Goal: Task Accomplishment & Management: Use online tool/utility

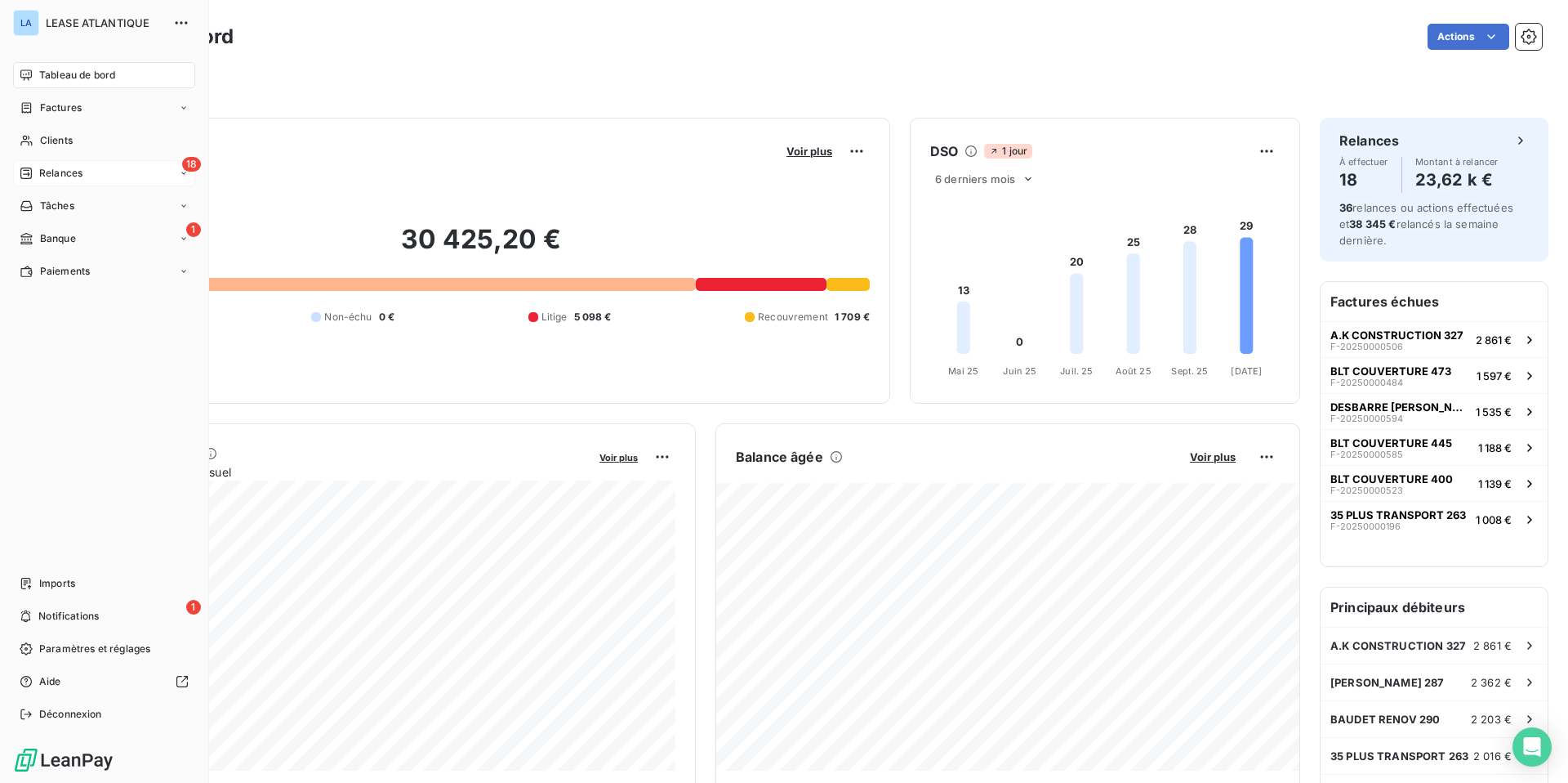
click at [64, 174] on span "Relances" at bounding box center [61, 173] width 44 height 15
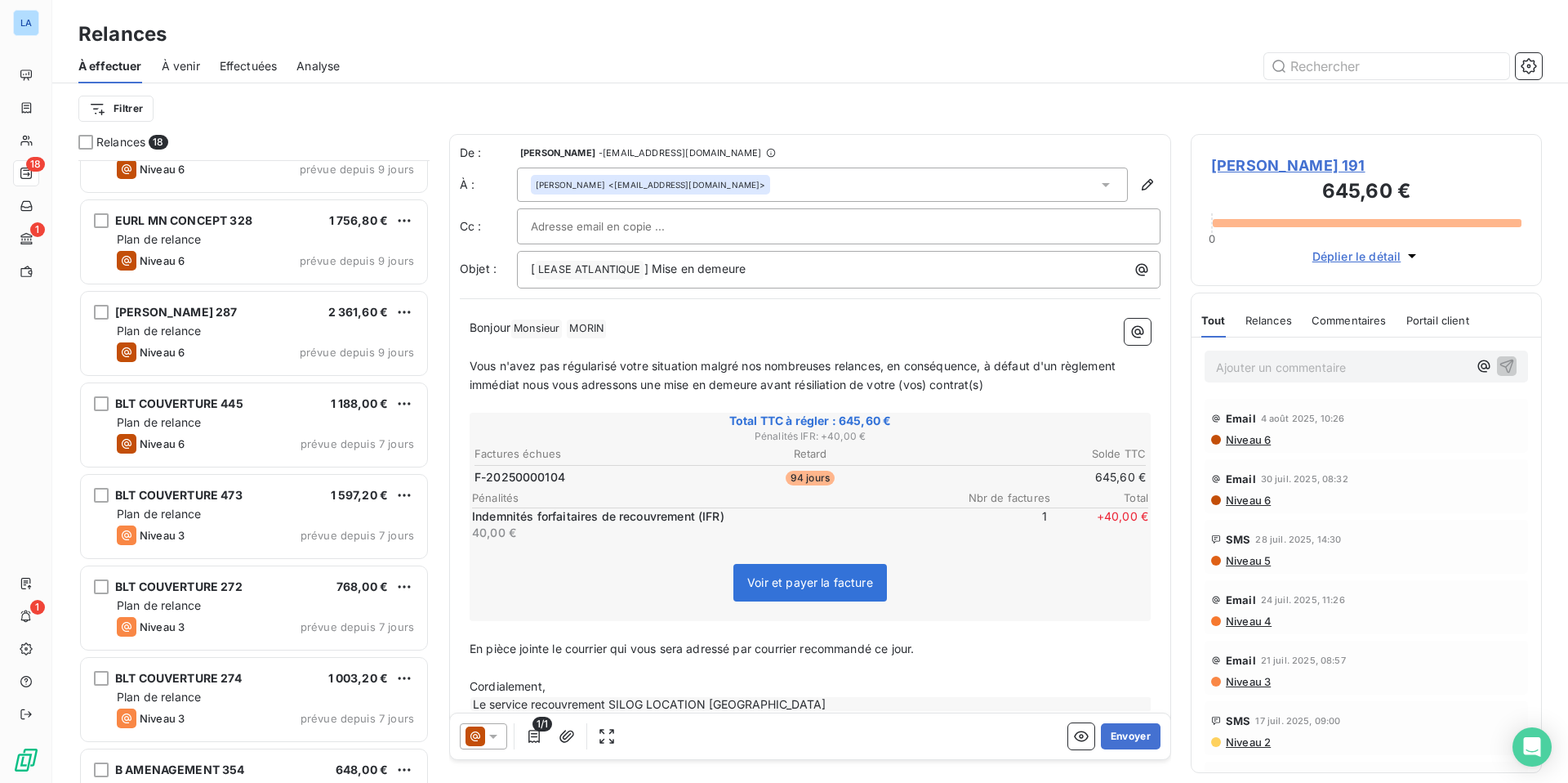
scroll to position [240, 0]
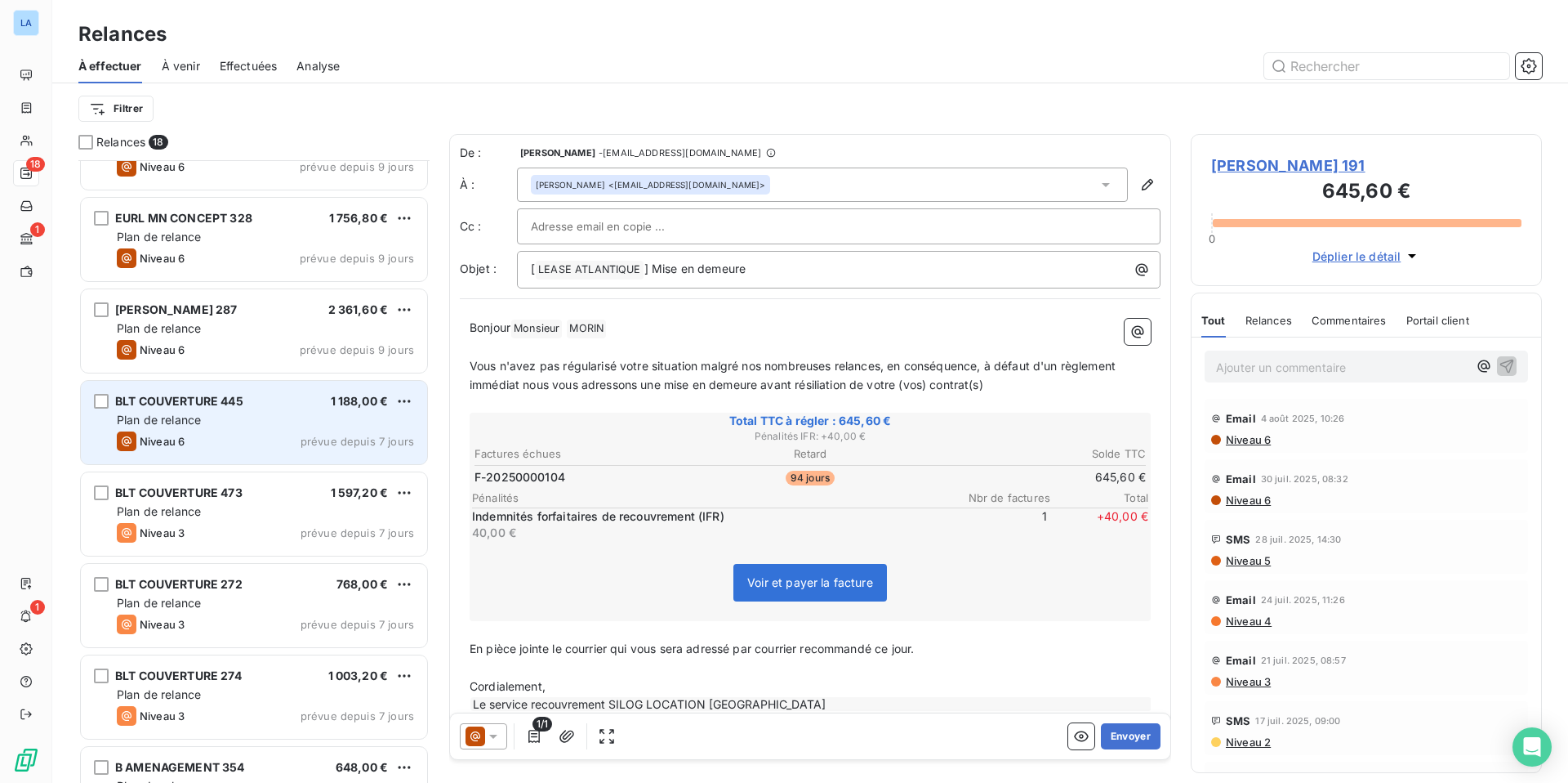
click at [226, 432] on div "Niveau 6 prévue depuis 7 jours" at bounding box center [266, 442] width 298 height 20
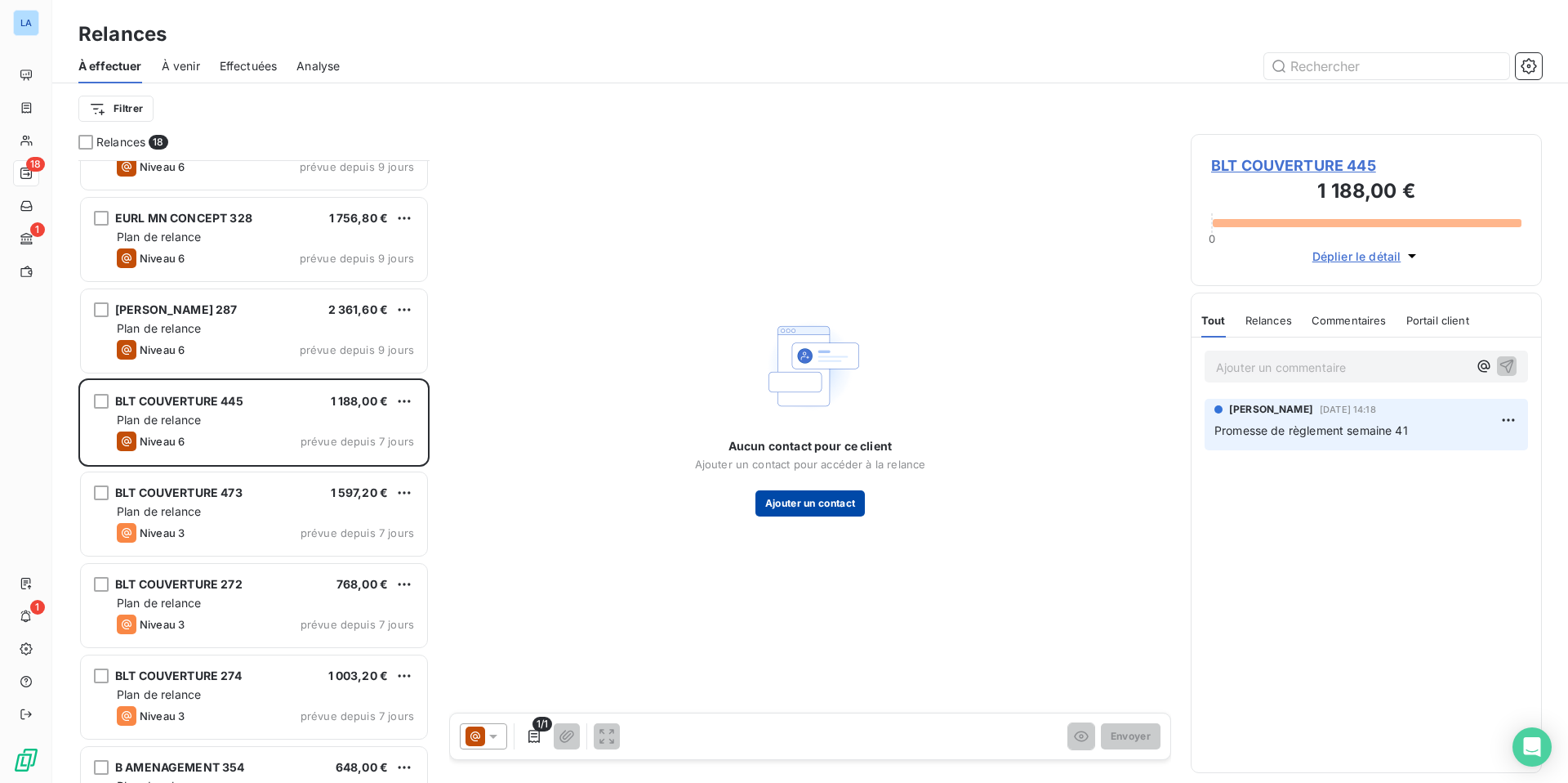
click at [822, 510] on button "Ajouter un contact" at bounding box center [810, 503] width 110 height 26
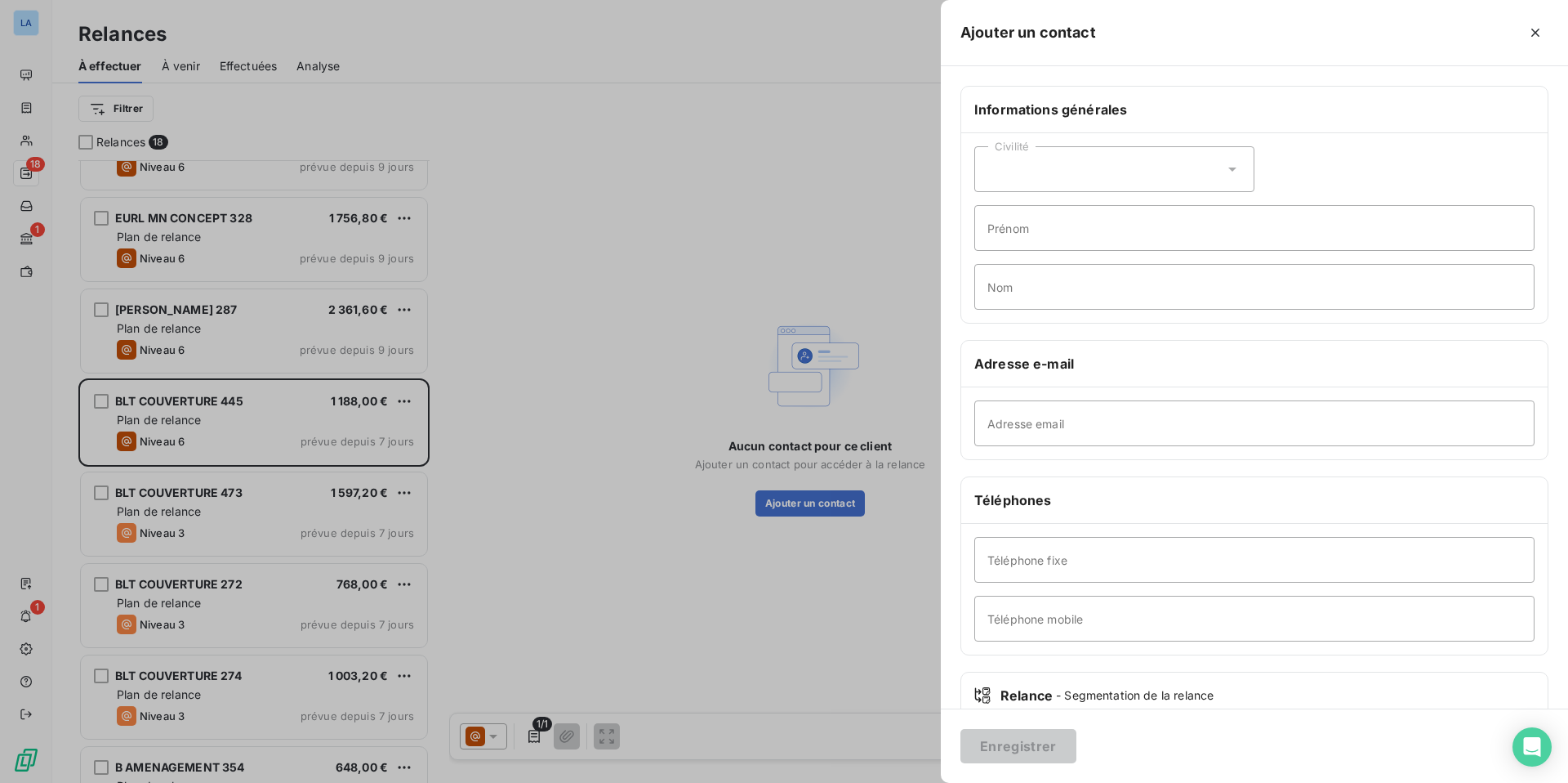
click at [1244, 167] on div "Civilité" at bounding box center [1115, 169] width 280 height 46
click at [1201, 238] on li "Monsieur" at bounding box center [1115, 239] width 280 height 30
click at [1172, 229] on input "Prénom" at bounding box center [1255, 228] width 560 height 46
type input "[PERSON_NAME]"
click at [1069, 299] on input "Nom" at bounding box center [1255, 287] width 560 height 46
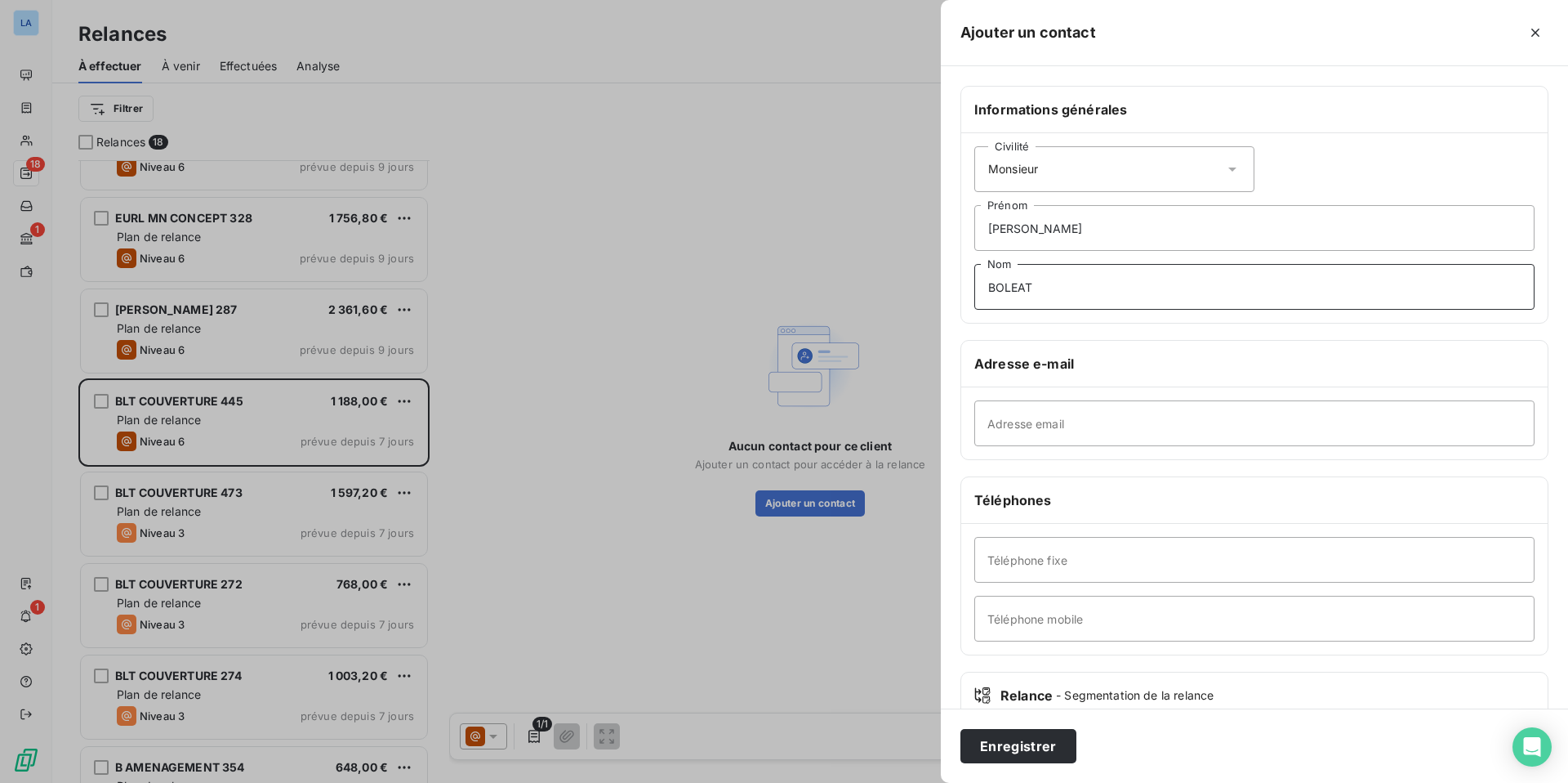
type input "BOLEAT"
click at [998, 423] on input "Adresse email" at bounding box center [1255, 424] width 560 height 46
paste input "[EMAIL_ADDRESS][DOMAIN_NAME]"
type input "[EMAIL_ADDRESS][DOMAIN_NAME]"
click at [1018, 623] on input "Téléphone mobile" at bounding box center [1255, 618] width 560 height 46
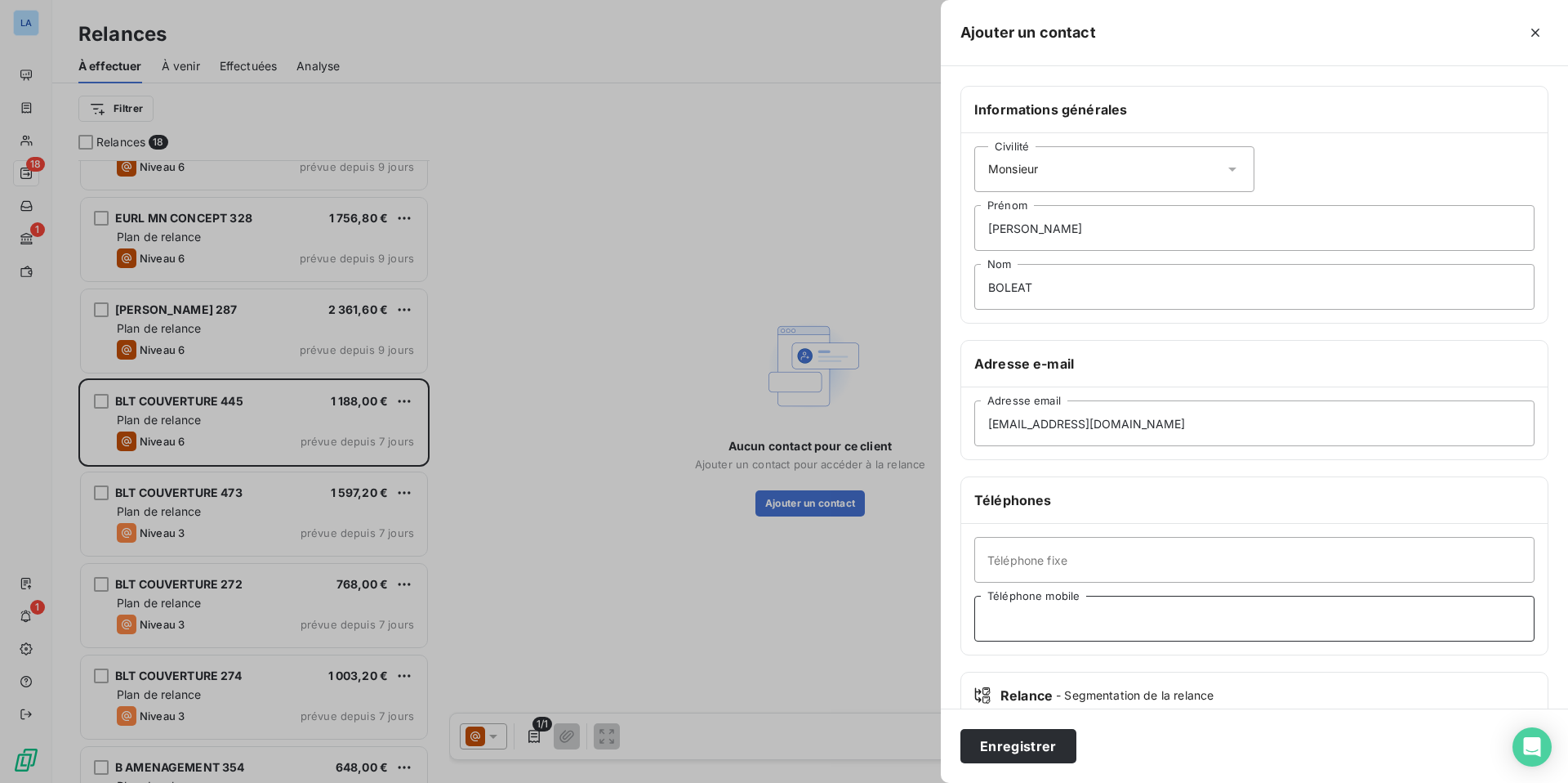
paste input "06 28 48 83 52"
type input "06 28 48 83 52"
click at [1032, 750] on button "Enregistrer" at bounding box center [1019, 746] width 116 height 35
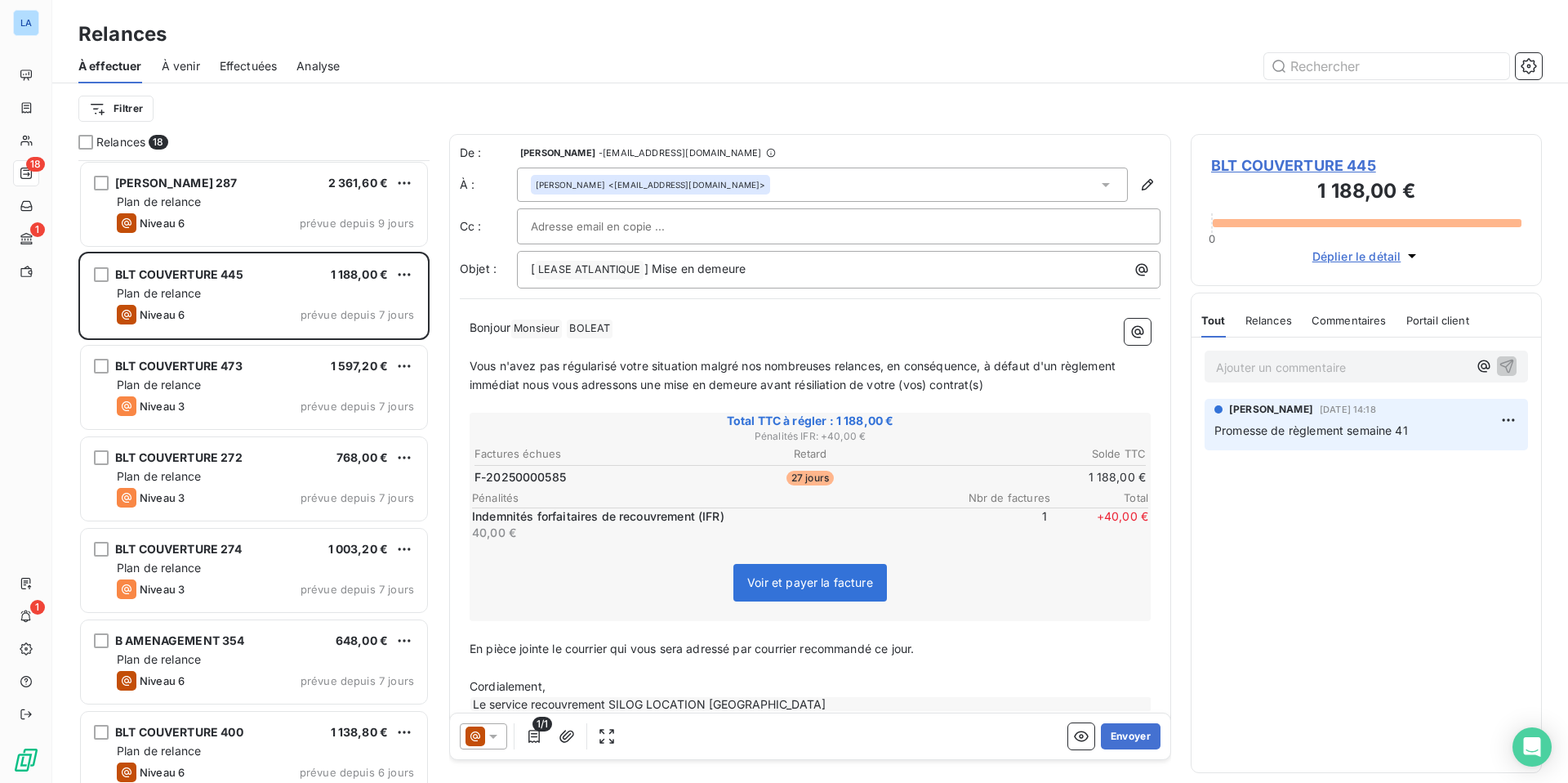
scroll to position [369, 0]
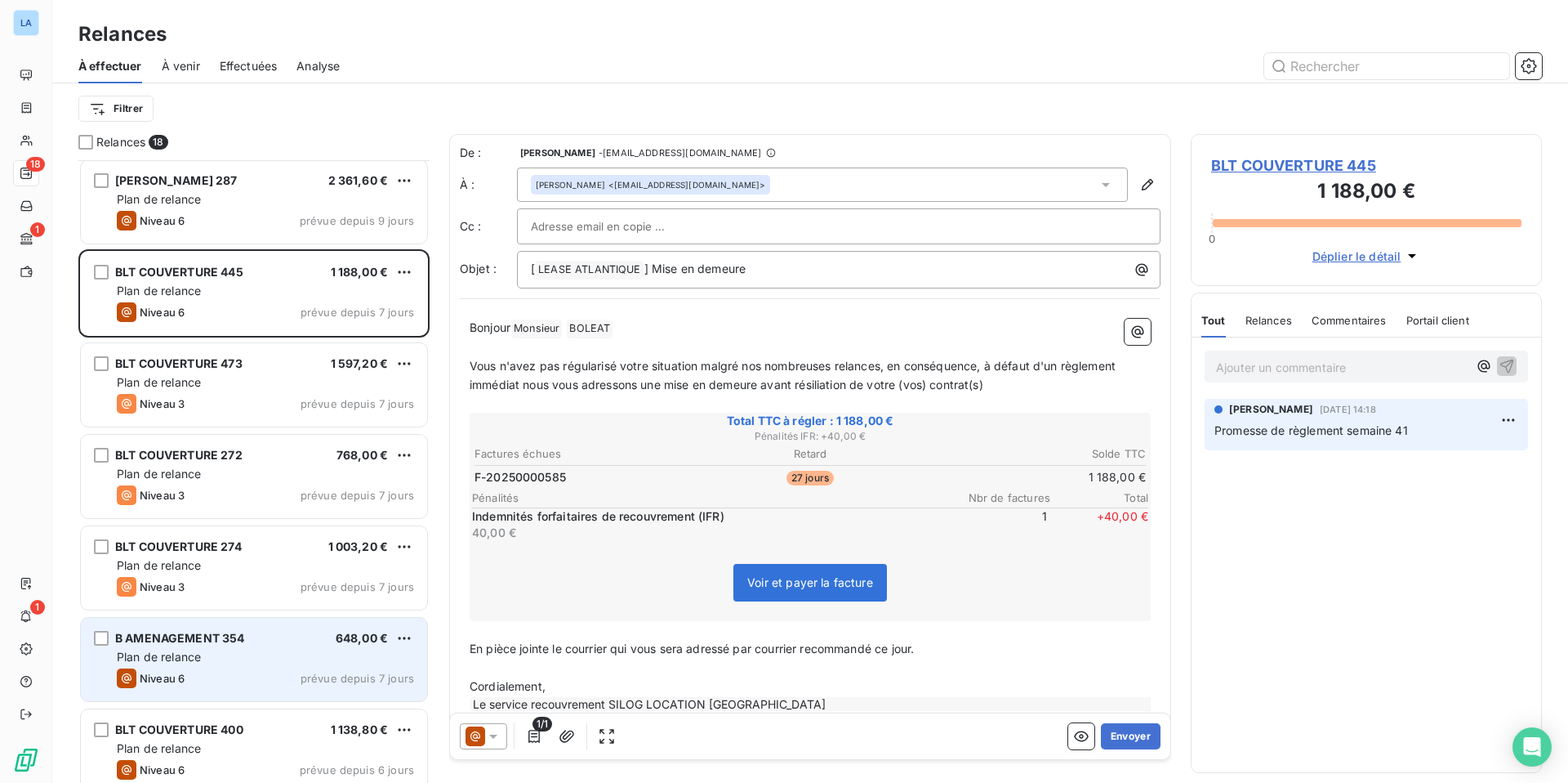
click at [280, 668] on div "B AMENAGEMENT 354 648,00 € Plan de relance Niveau 6 prévue depuis 7 jours" at bounding box center [254, 660] width 346 height 83
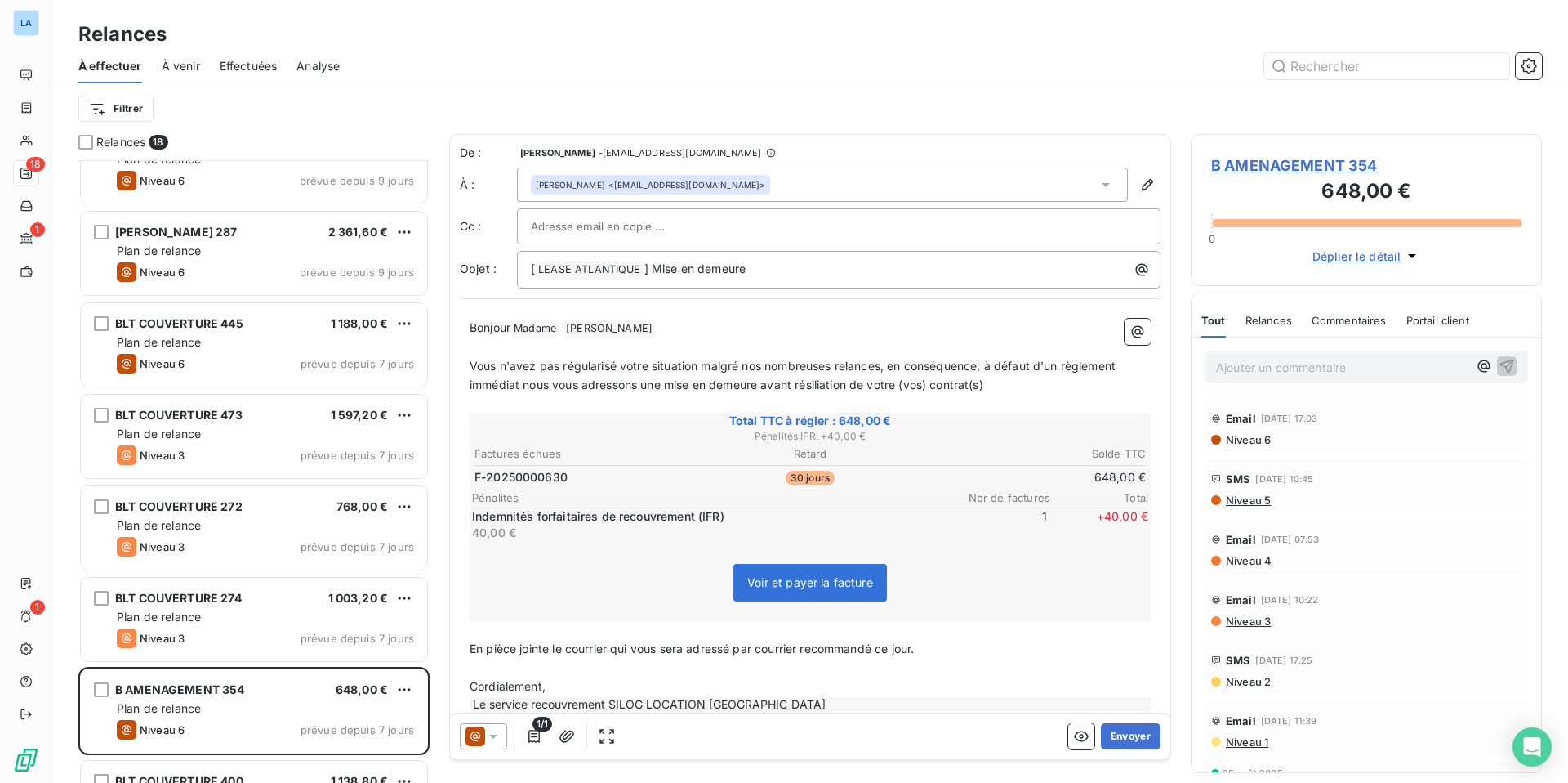
scroll to position [309, 0]
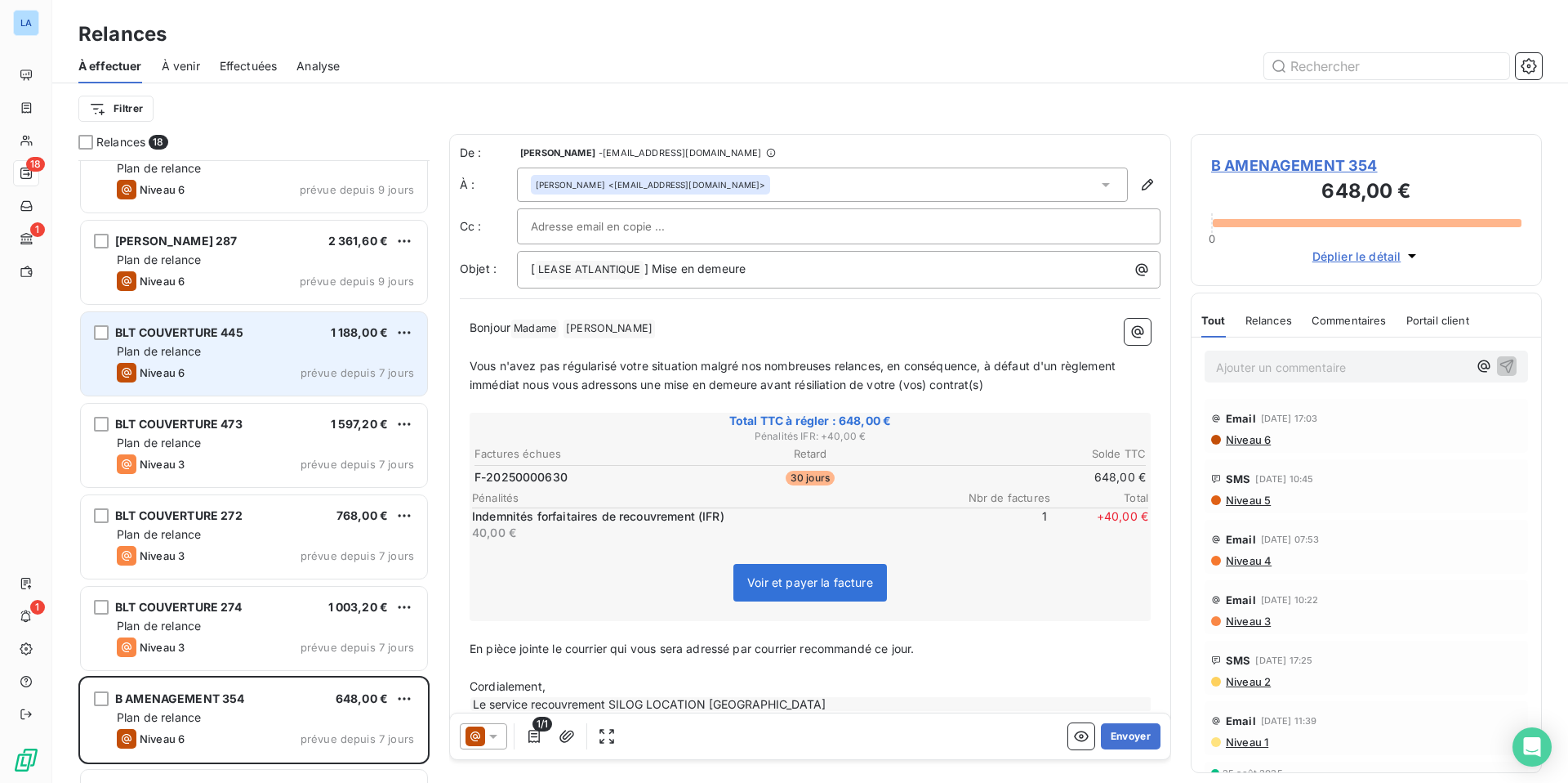
click at [264, 333] on div "BLT COUVERTURE 445 1 188,00 €" at bounding box center [266, 332] width 298 height 15
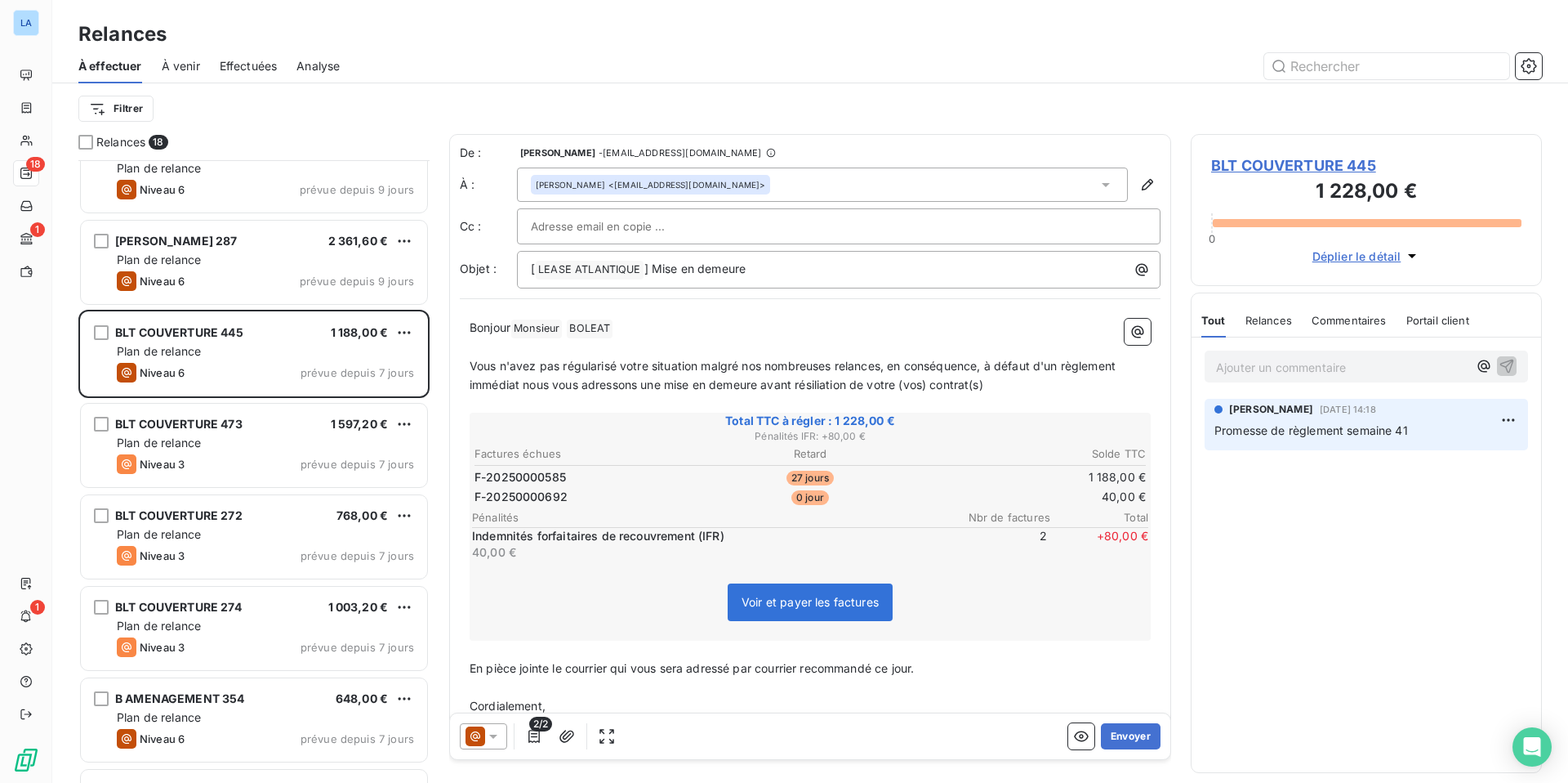
click at [497, 743] on icon at bounding box center [493, 736] width 16 height 16
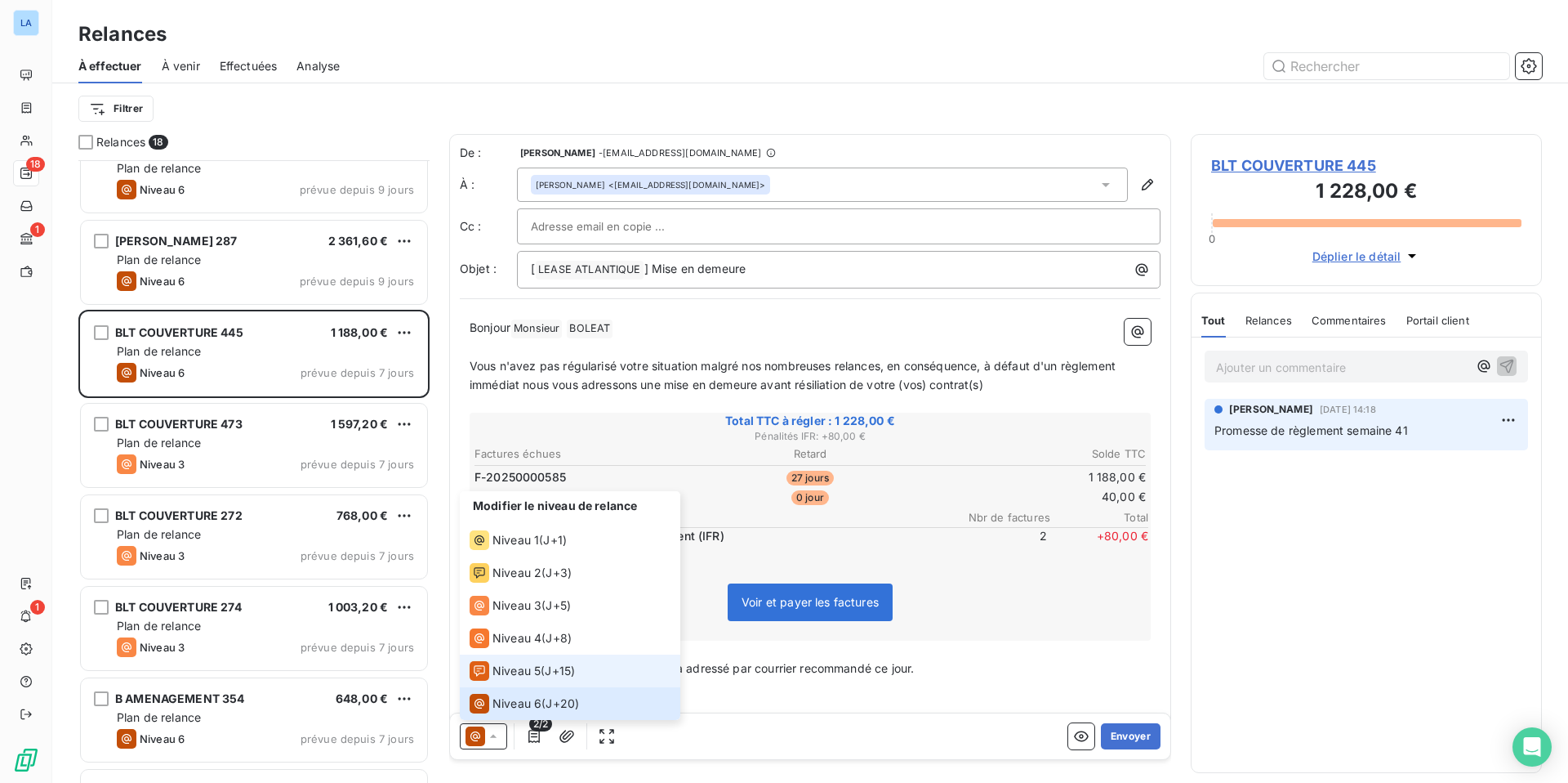
click at [574, 676] on span "J+15 )" at bounding box center [559, 671] width 30 height 16
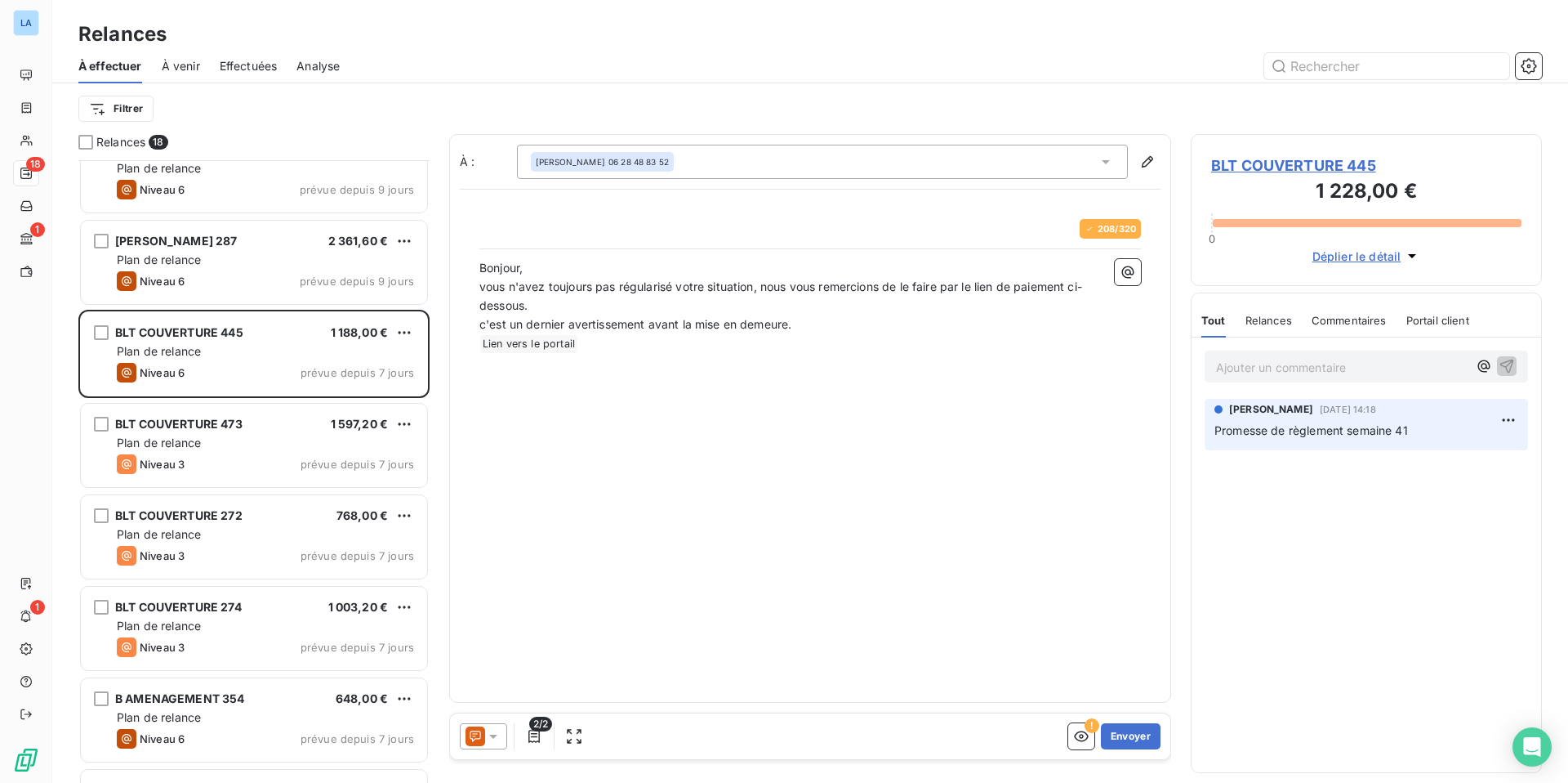
scroll to position [623, 351]
click at [493, 732] on icon at bounding box center [493, 736] width 16 height 16
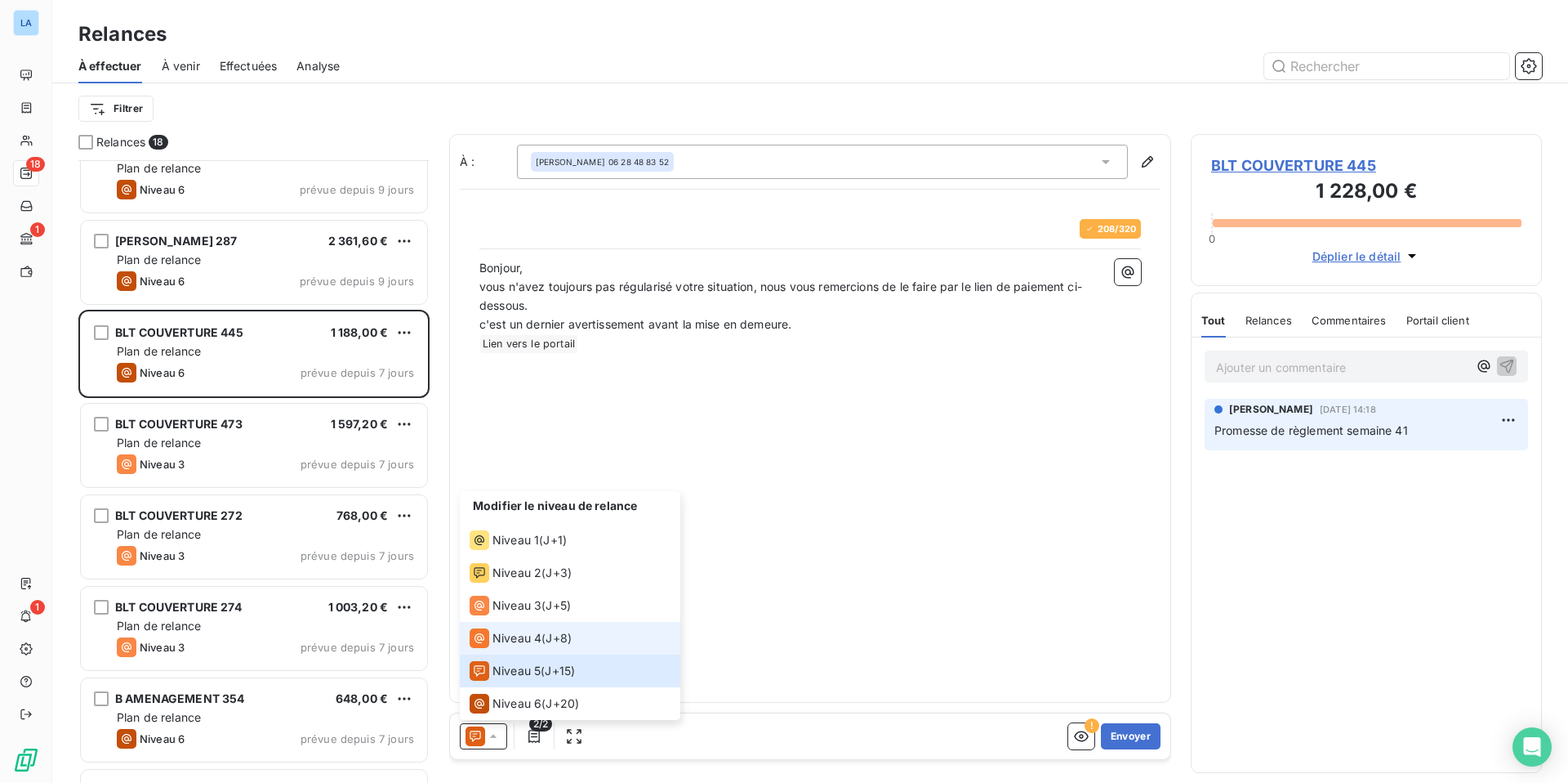
click at [540, 643] on span "Niveau 4" at bounding box center [517, 638] width 49 height 16
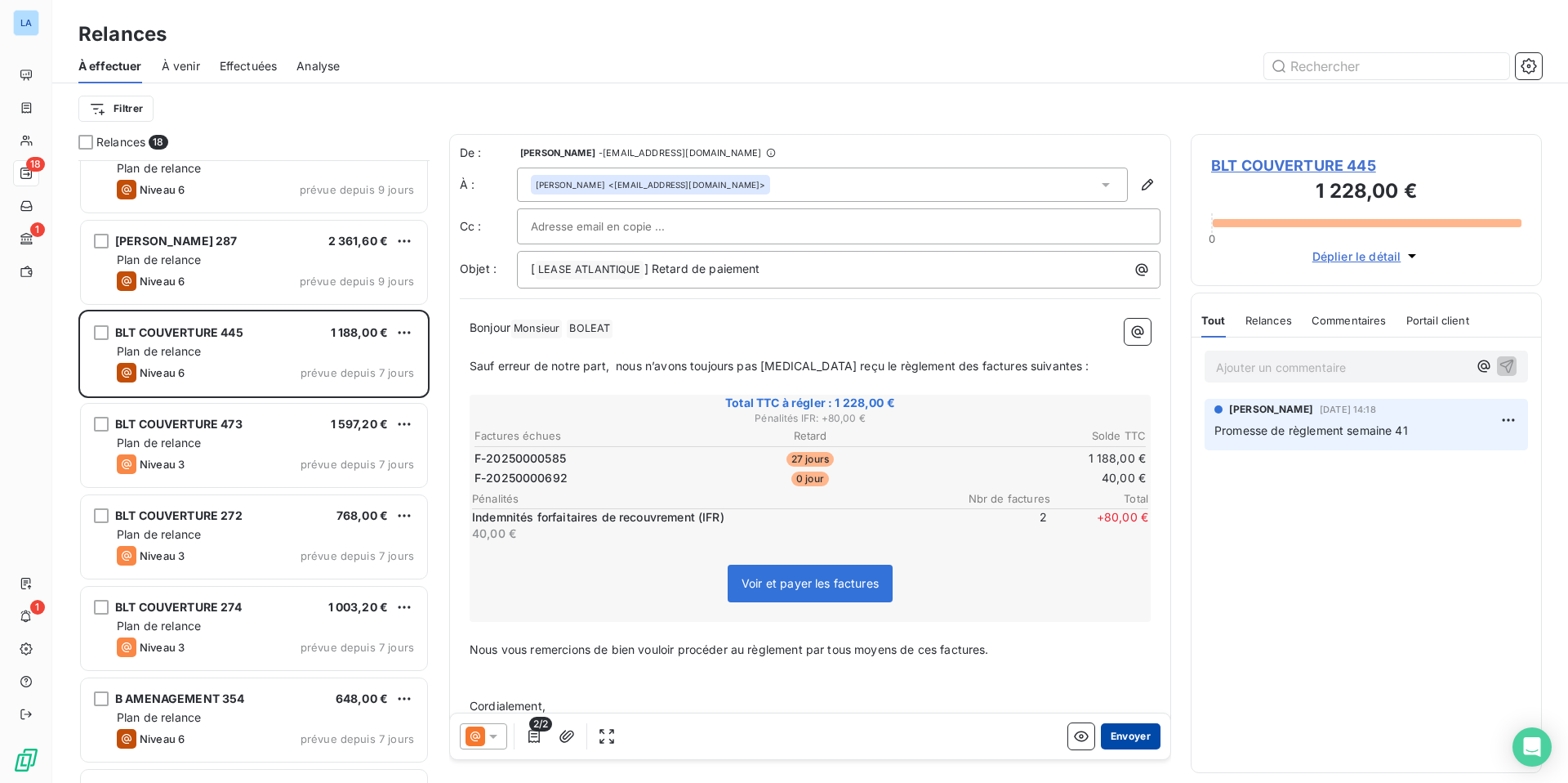
click at [1136, 738] on button "Envoyer" at bounding box center [1131, 736] width 60 height 26
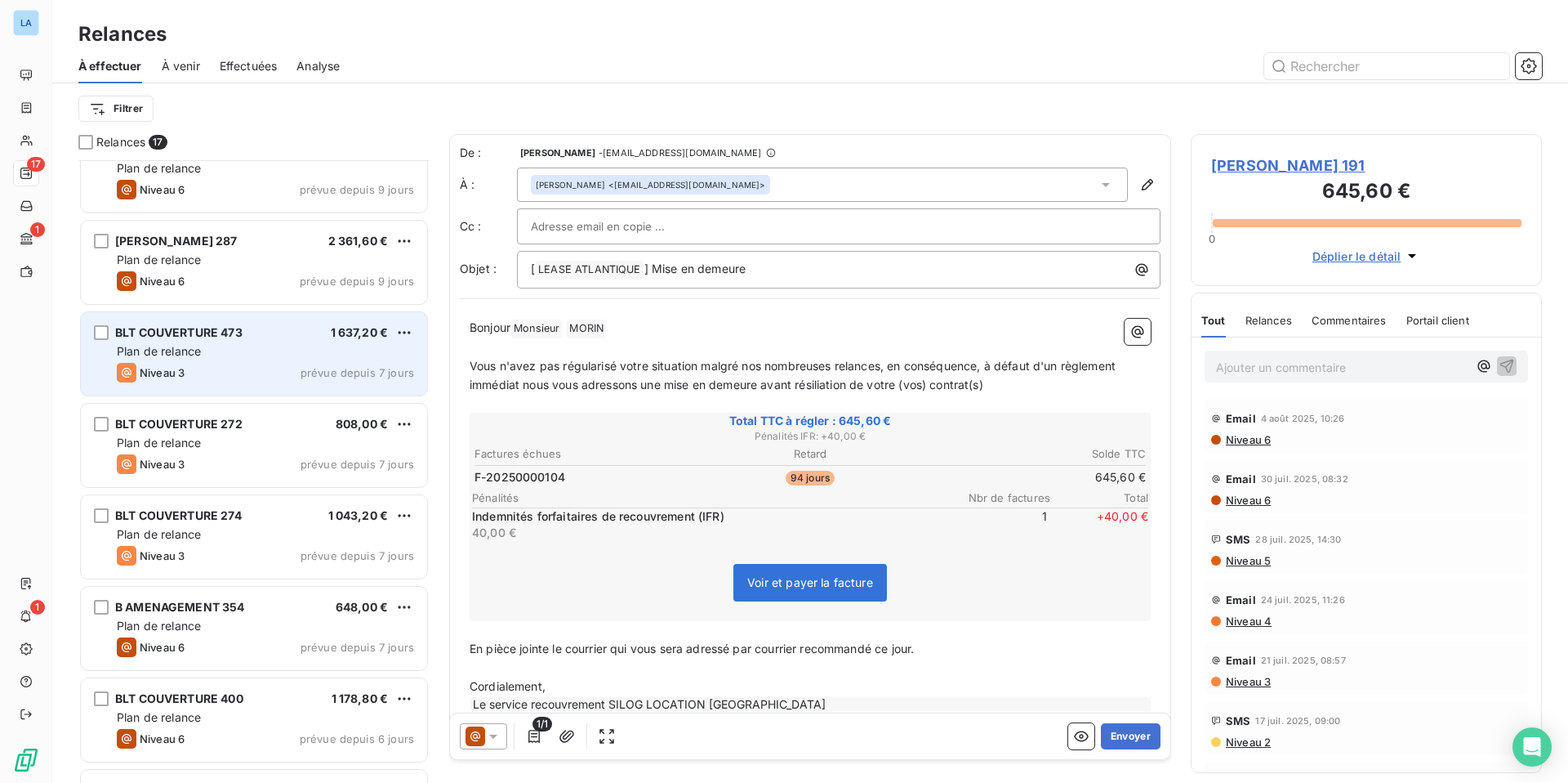
click at [239, 357] on div "Plan de relance" at bounding box center [266, 351] width 298 height 16
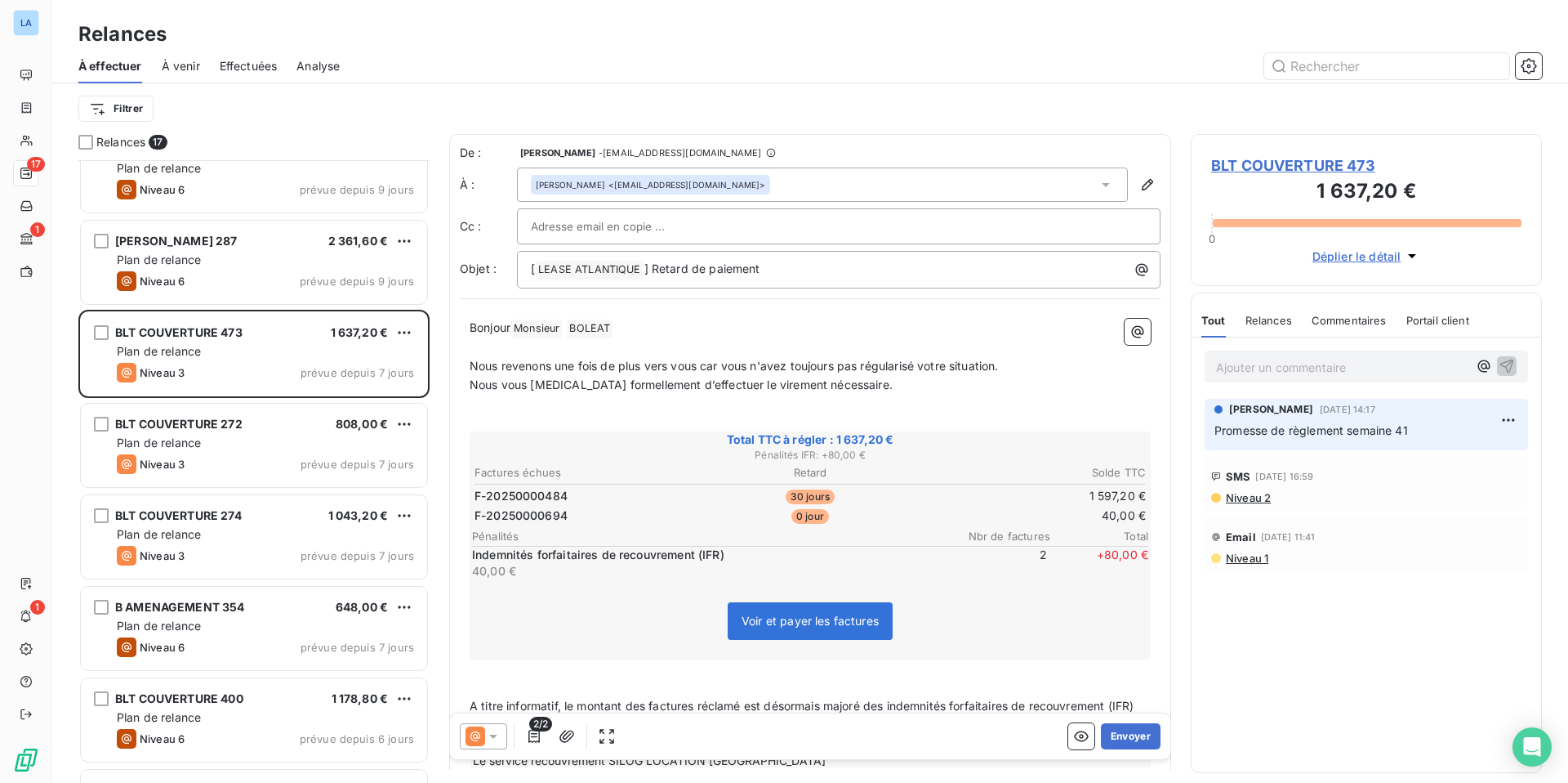
click at [498, 743] on icon at bounding box center [493, 736] width 16 height 16
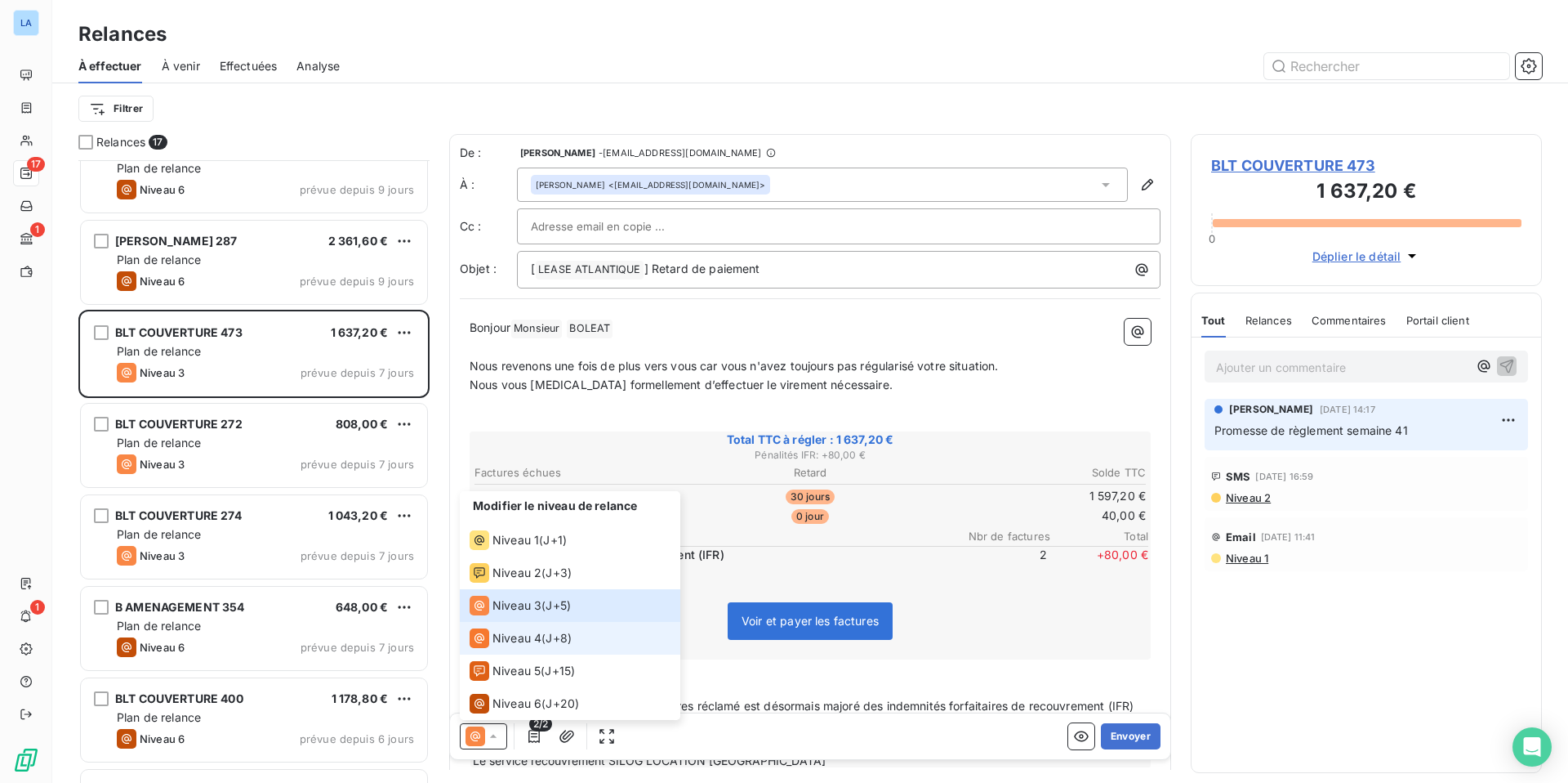
click at [532, 638] on span "Niveau 4" at bounding box center [517, 638] width 49 height 16
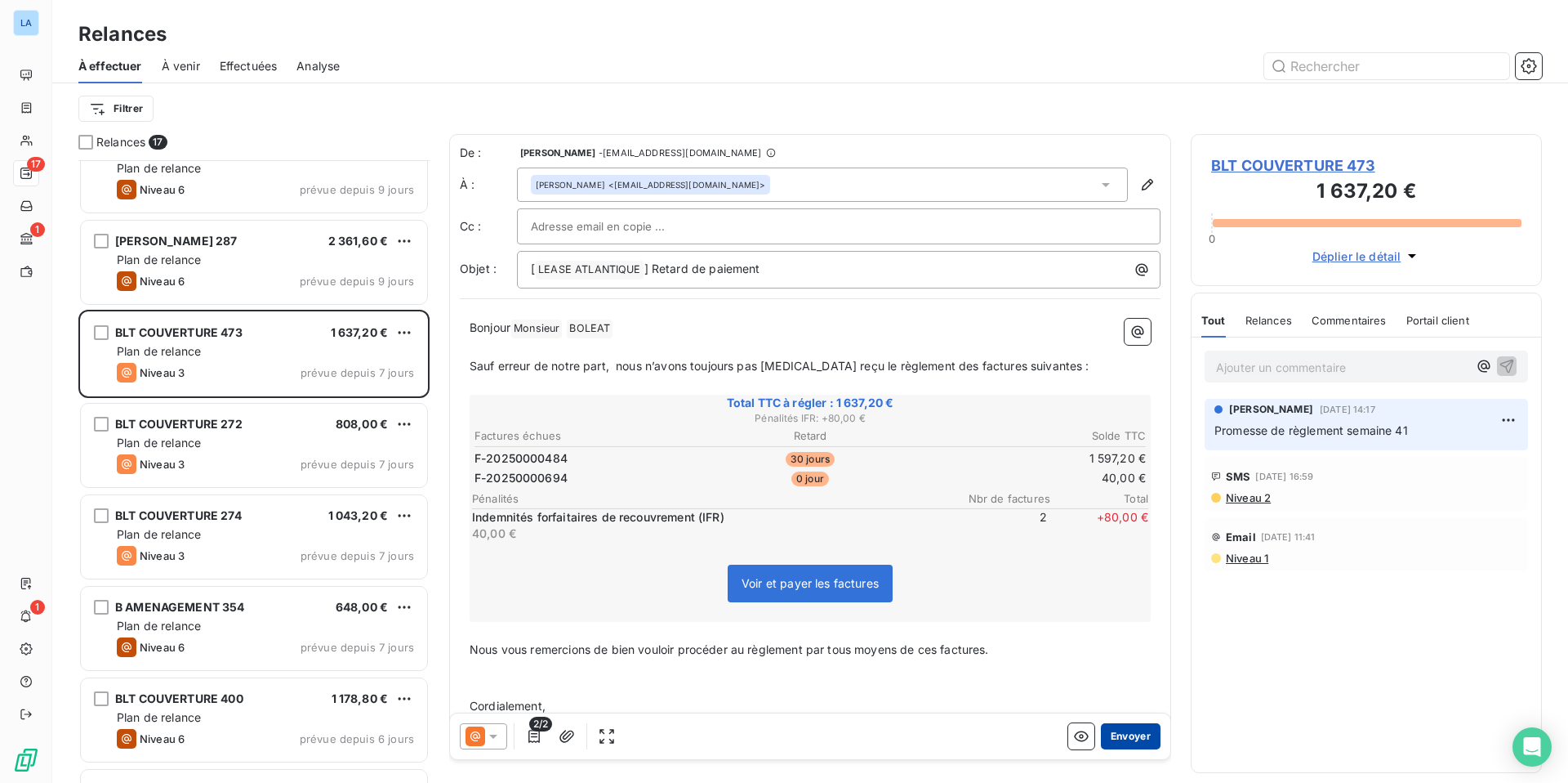
click at [1130, 742] on button "Envoyer" at bounding box center [1131, 736] width 60 height 26
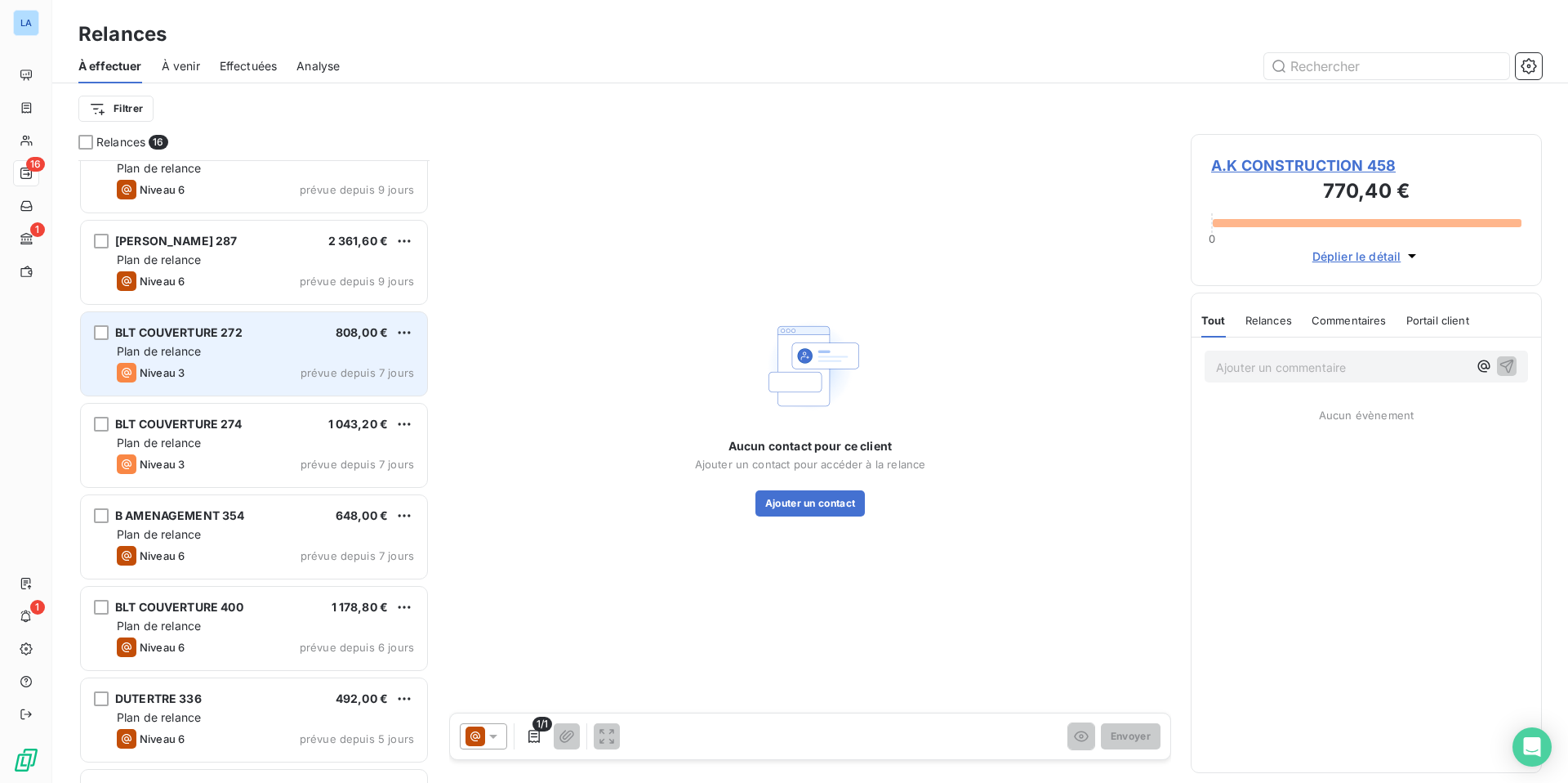
click at [252, 368] on div "Niveau 3 prévue depuis 7 jours" at bounding box center [266, 373] width 298 height 20
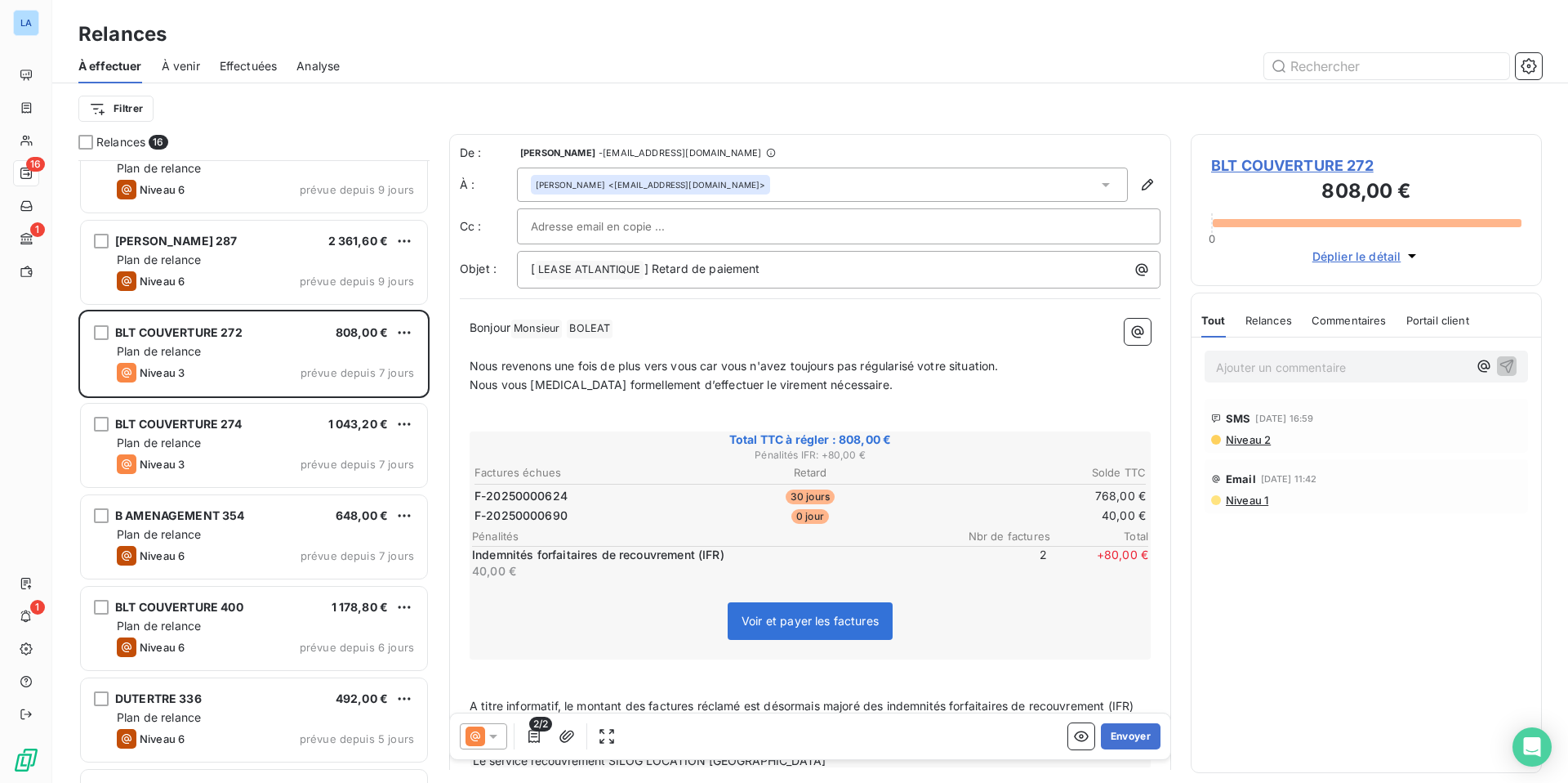
click at [491, 739] on icon at bounding box center [493, 736] width 16 height 16
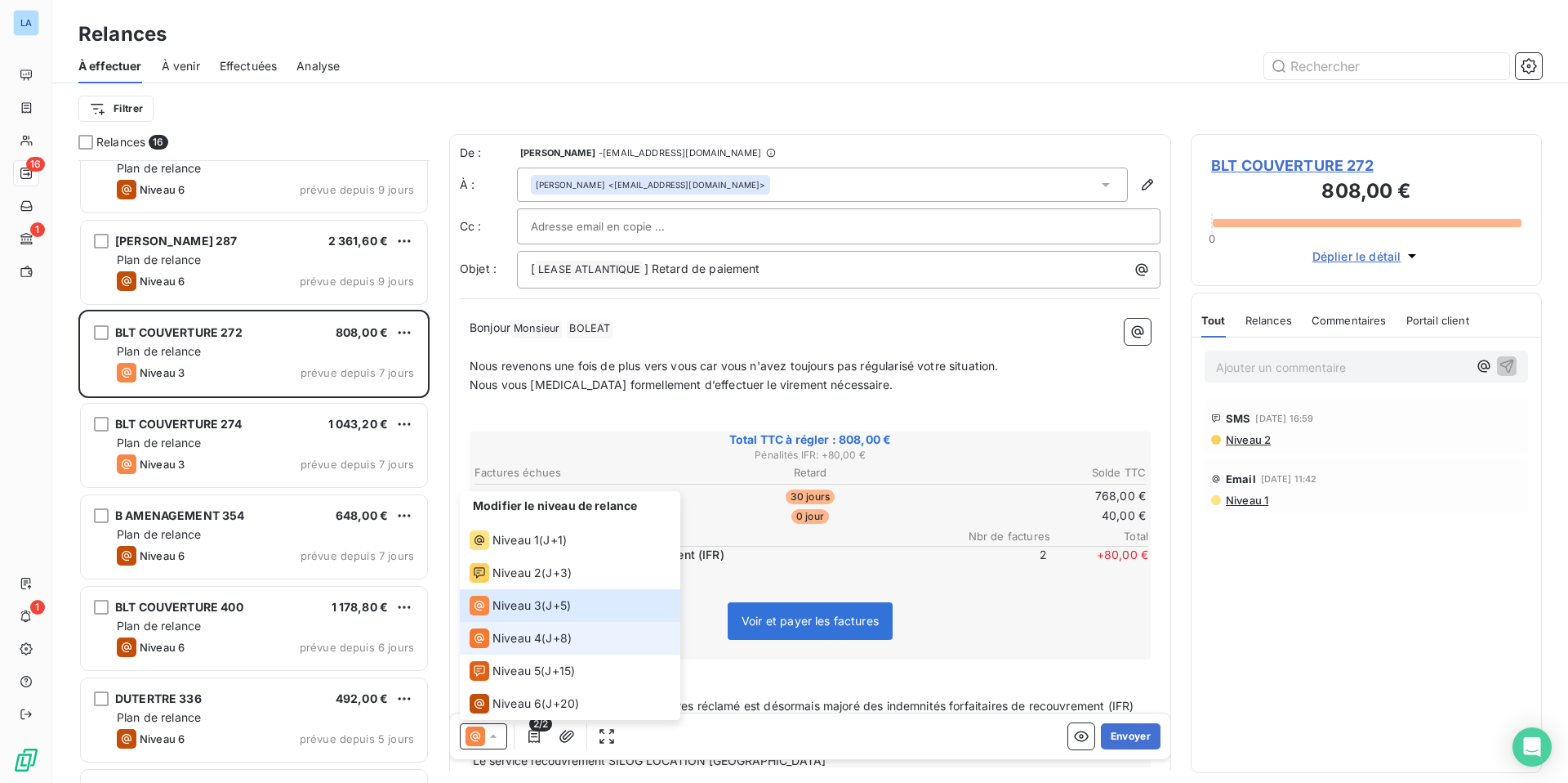
click at [514, 634] on span "Niveau 4" at bounding box center [517, 638] width 49 height 16
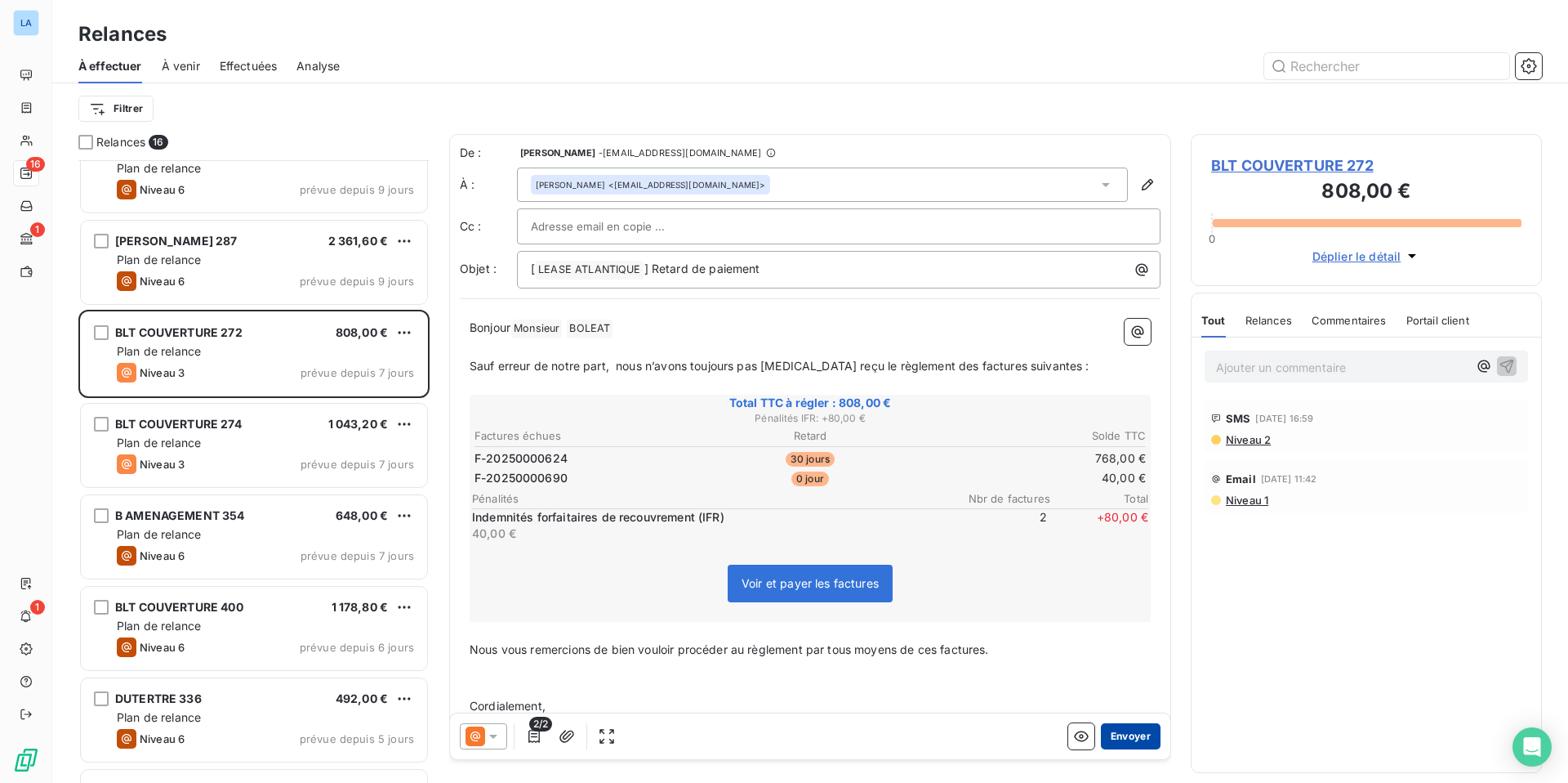
click at [1140, 736] on button "Envoyer" at bounding box center [1131, 736] width 60 height 26
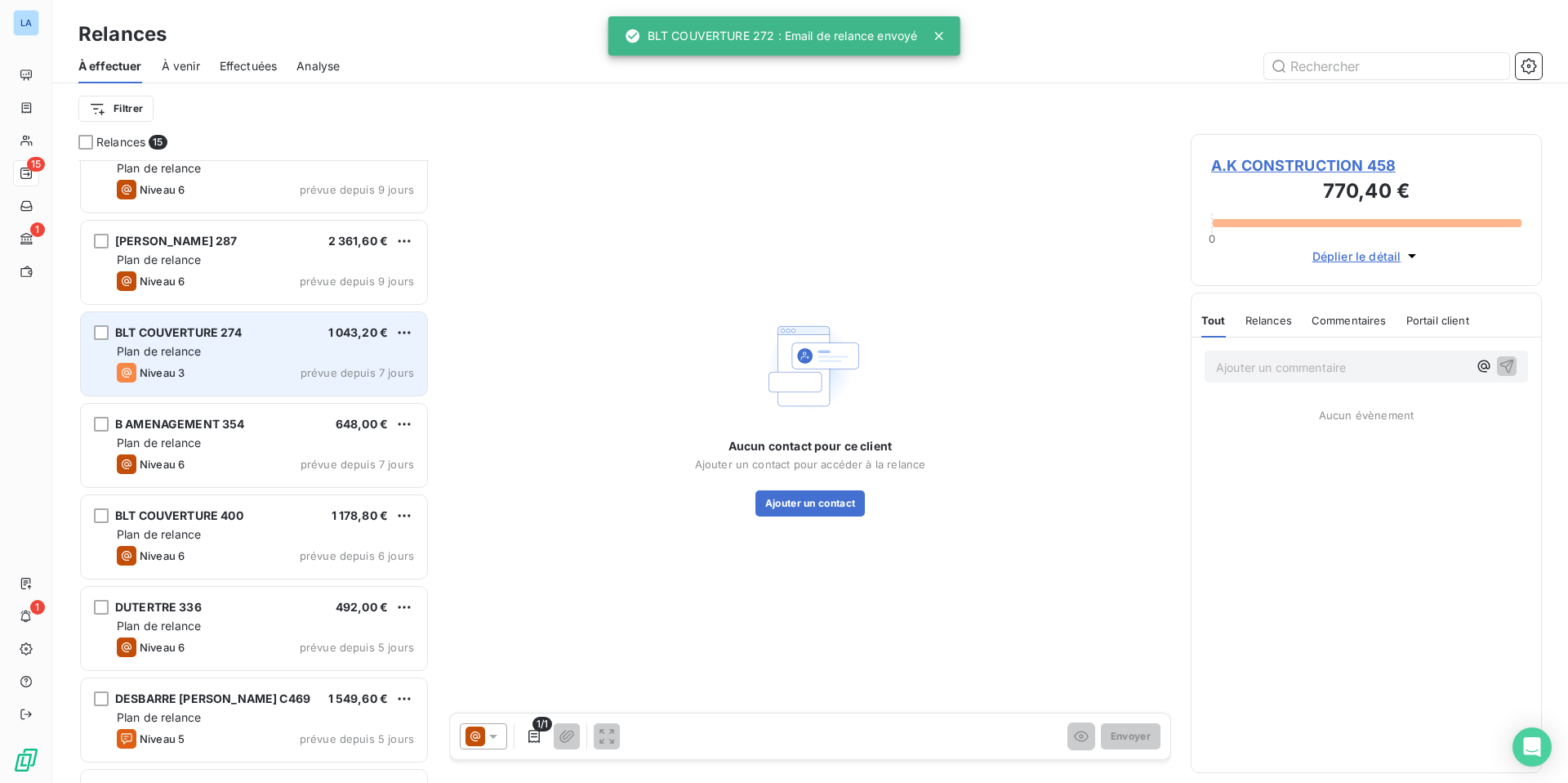
click at [200, 354] on span "Plan de relance" at bounding box center [159, 351] width 84 height 14
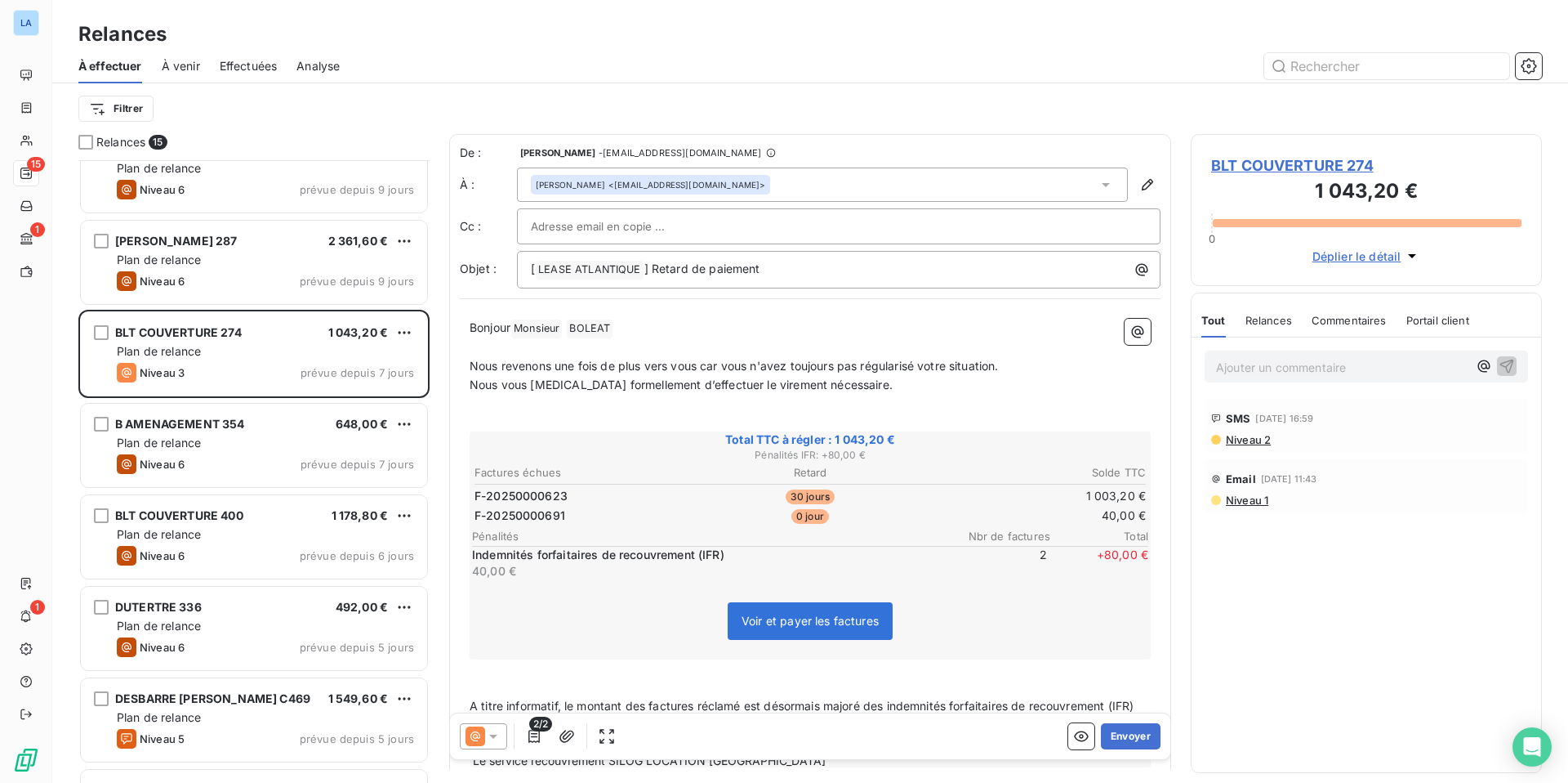
click at [498, 739] on icon at bounding box center [493, 736] width 16 height 16
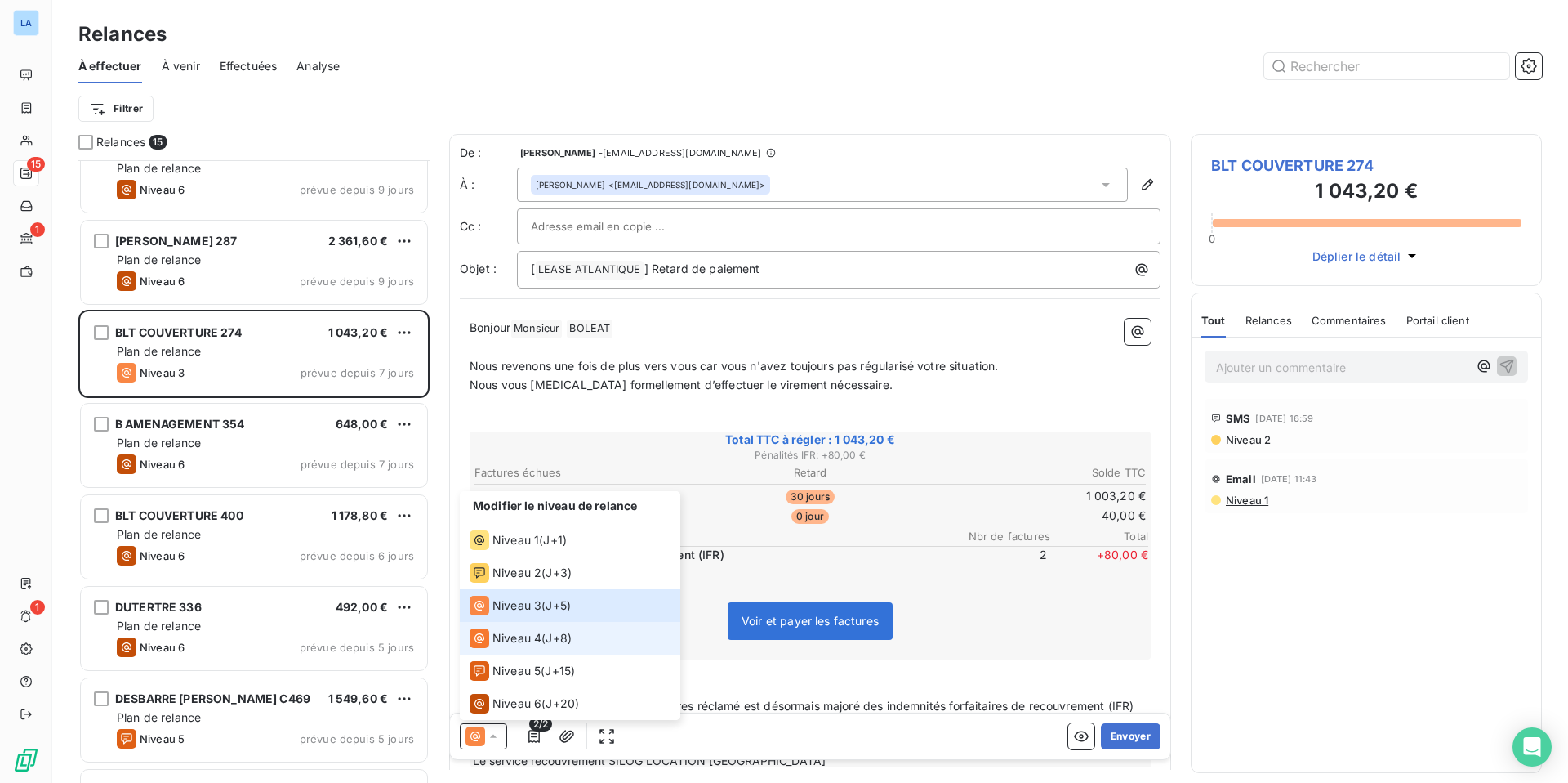
click at [507, 640] on span "Niveau 4" at bounding box center [517, 638] width 49 height 16
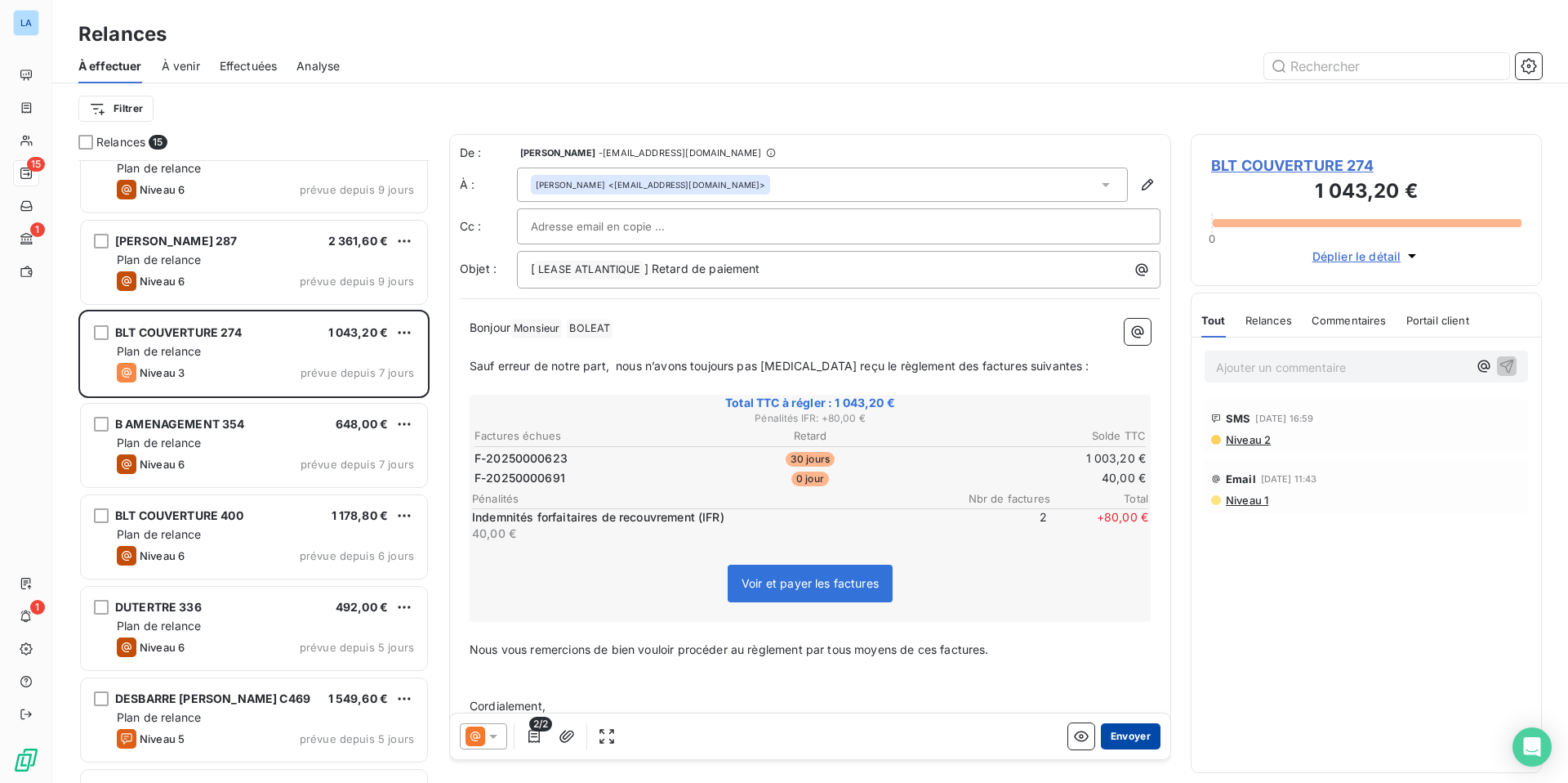
click at [1128, 740] on button "Envoyer" at bounding box center [1131, 736] width 60 height 26
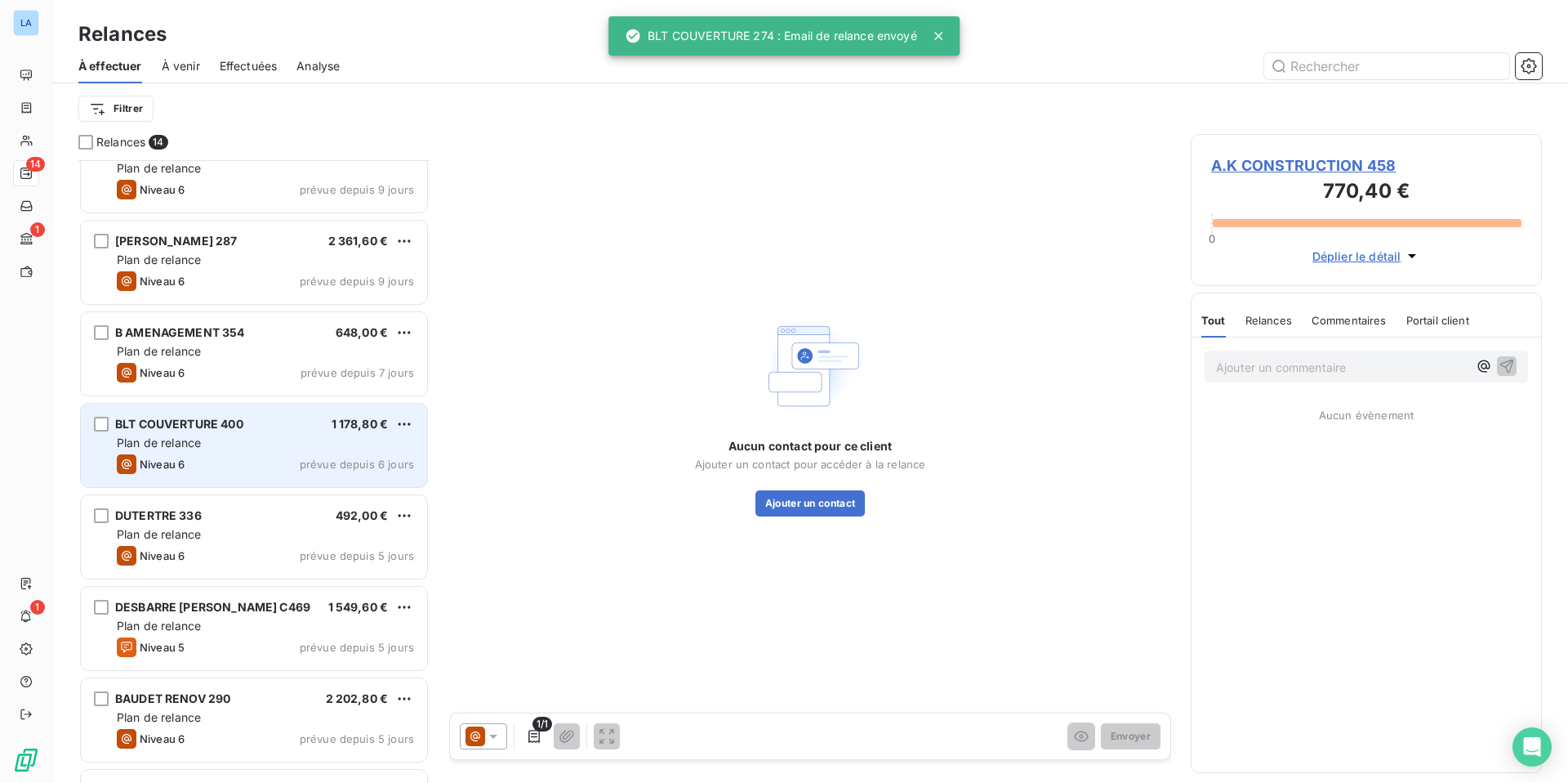
click at [240, 451] on div "Plan de relance" at bounding box center [266, 443] width 298 height 16
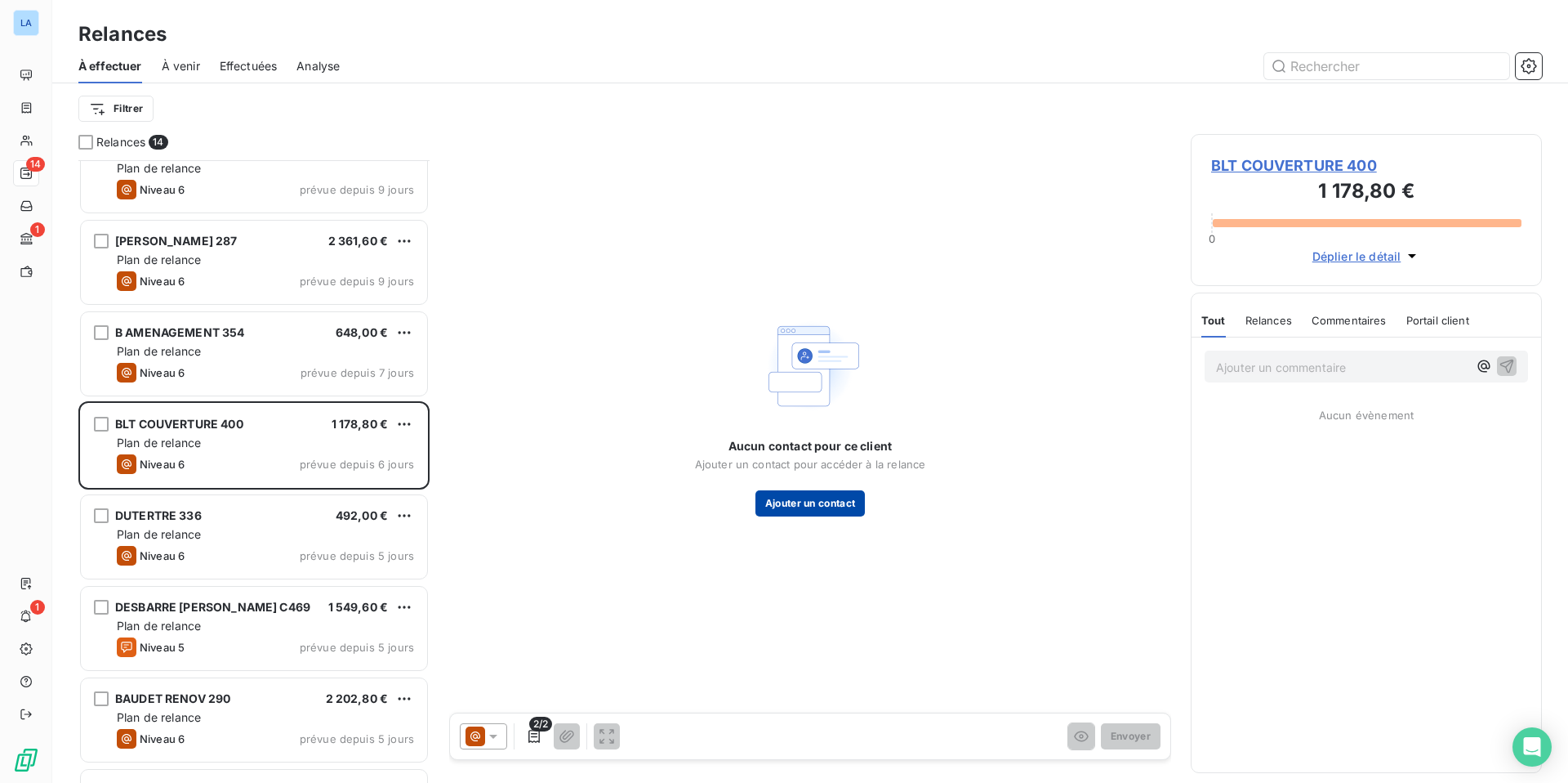
click at [818, 507] on button "Ajouter un contact" at bounding box center [810, 503] width 110 height 26
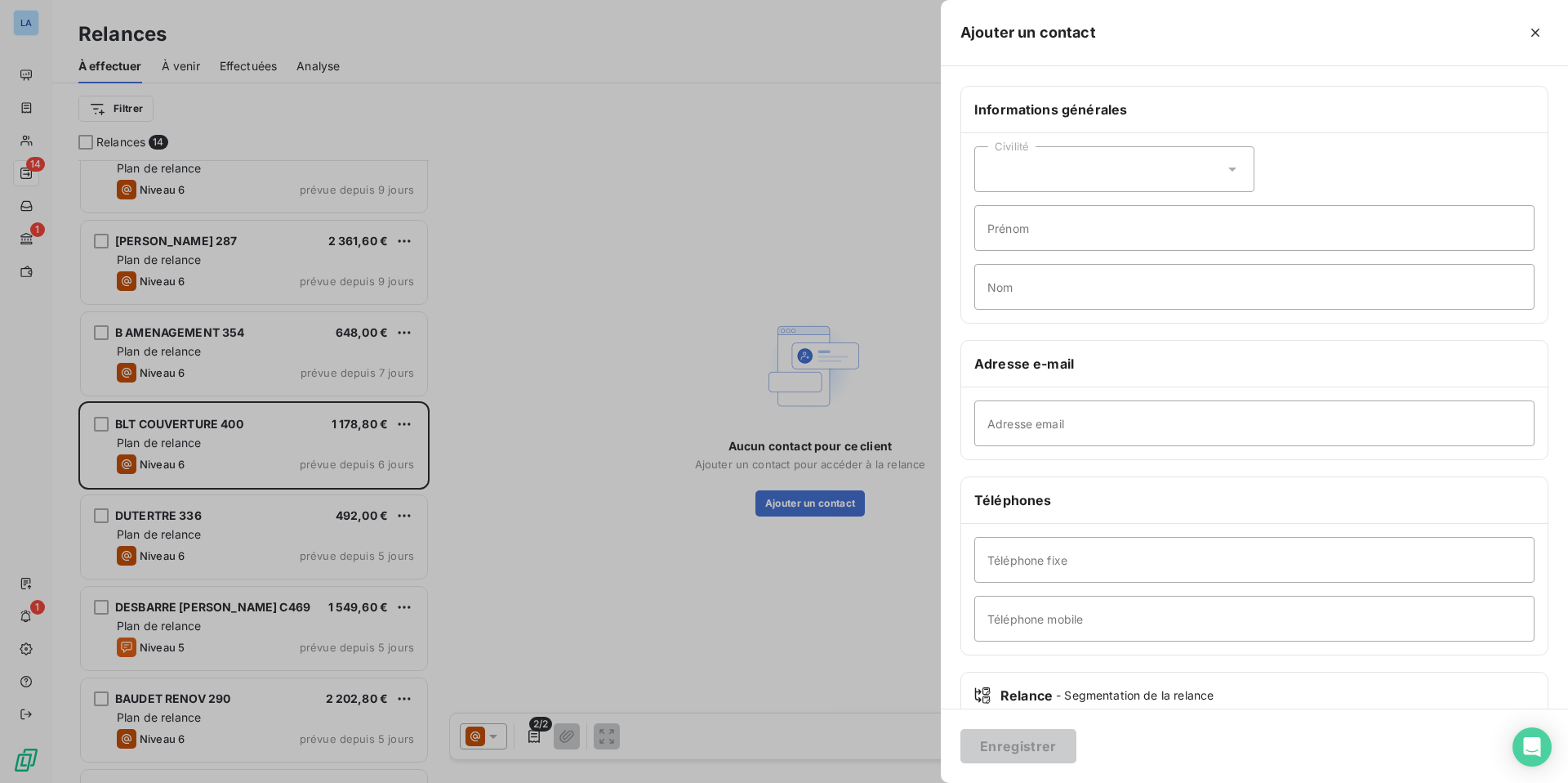
click at [1229, 170] on icon at bounding box center [1233, 169] width 16 height 16
click at [1172, 243] on li "Monsieur" at bounding box center [1115, 239] width 280 height 30
click at [1119, 236] on input "Prénom" at bounding box center [1255, 228] width 560 height 46
type input "[PERSON_NAME]"
click at [1064, 294] on input "Nom" at bounding box center [1255, 287] width 560 height 46
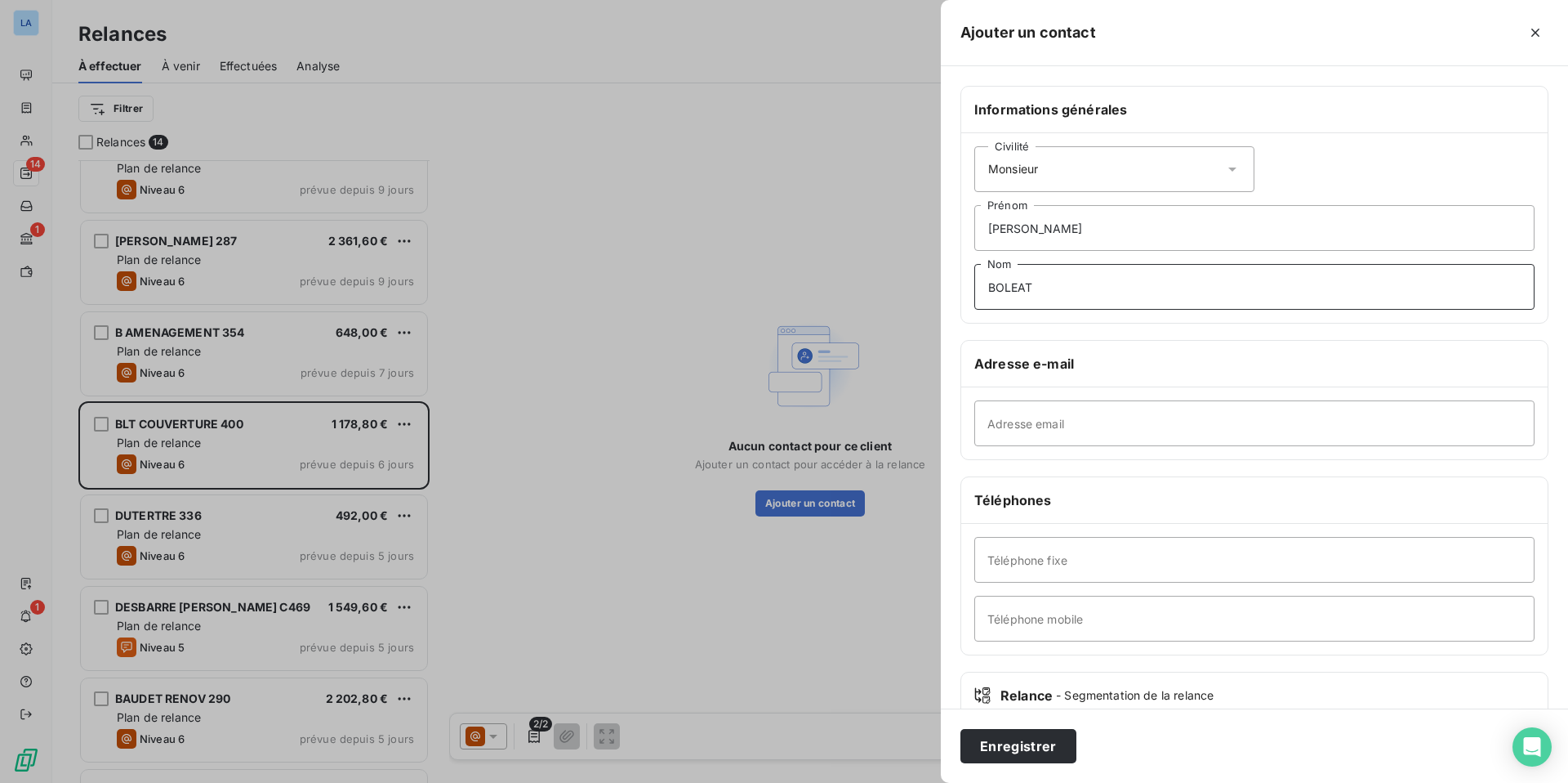
type input "BOLEAT"
click at [1023, 435] on input "Adresse email" at bounding box center [1255, 424] width 560 height 46
paste input "[EMAIL_ADDRESS][DOMAIN_NAME]"
type input "[EMAIL_ADDRESS][DOMAIN_NAME]"
click at [1047, 617] on input "Téléphone mobile" at bounding box center [1255, 618] width 560 height 46
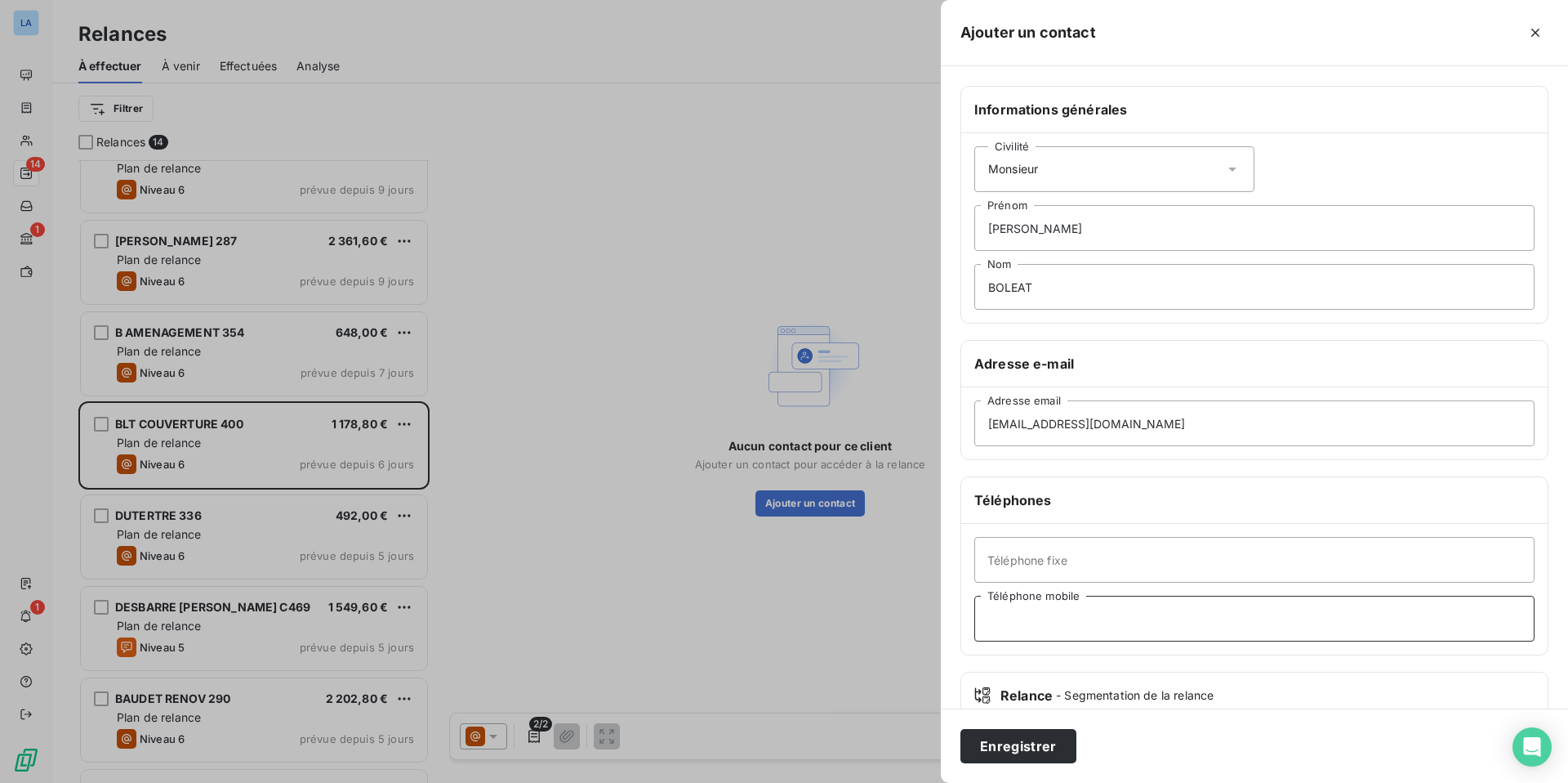
click at [1047, 617] on input "Téléphone mobile" at bounding box center [1255, 618] width 560 height 46
paste input "06 28 48 83 52"
type input "06 28 48 83 52"
click at [1021, 751] on button "Enregistrer" at bounding box center [1019, 746] width 116 height 35
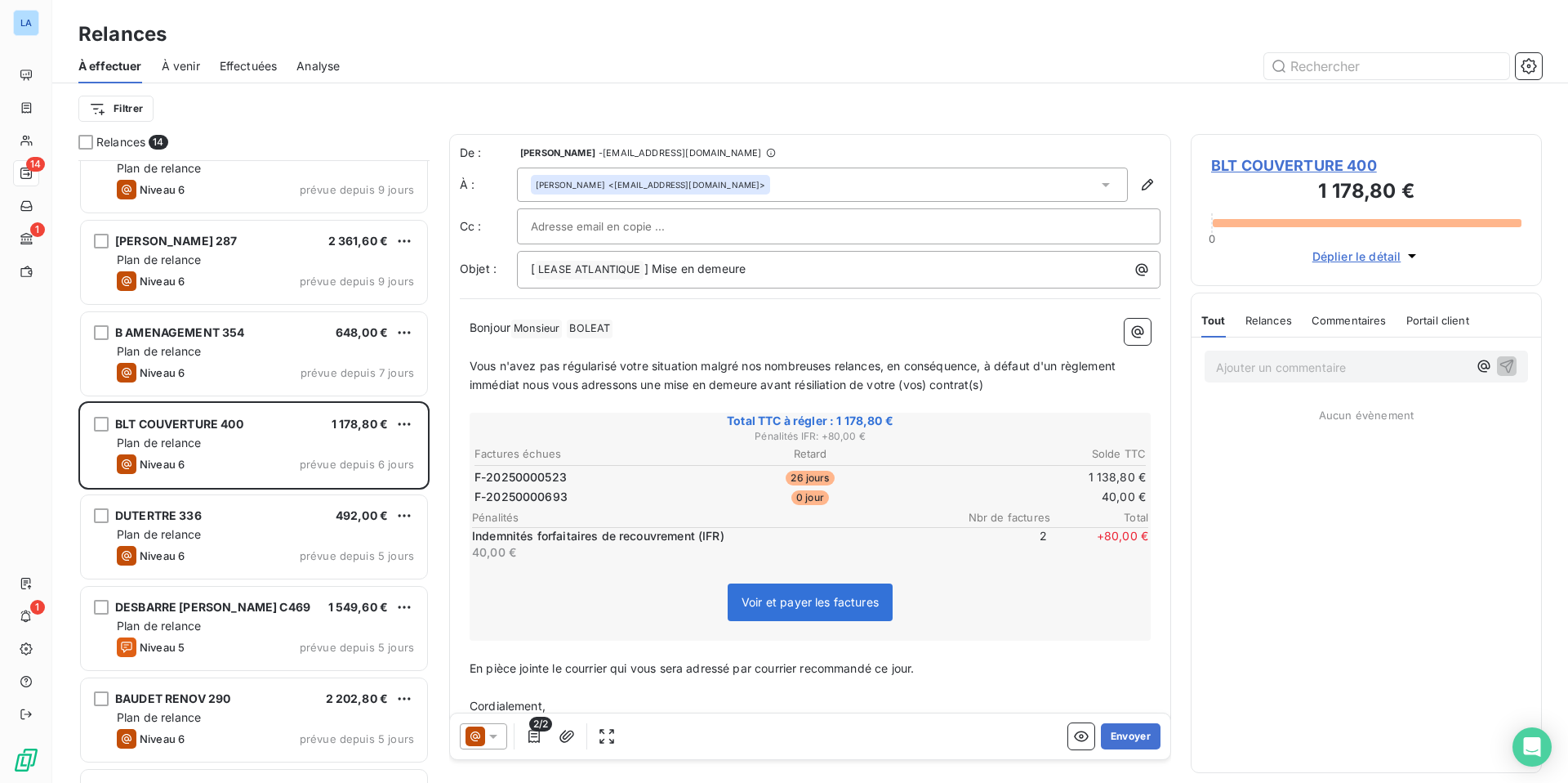
click at [493, 733] on icon at bounding box center [493, 736] width 16 height 16
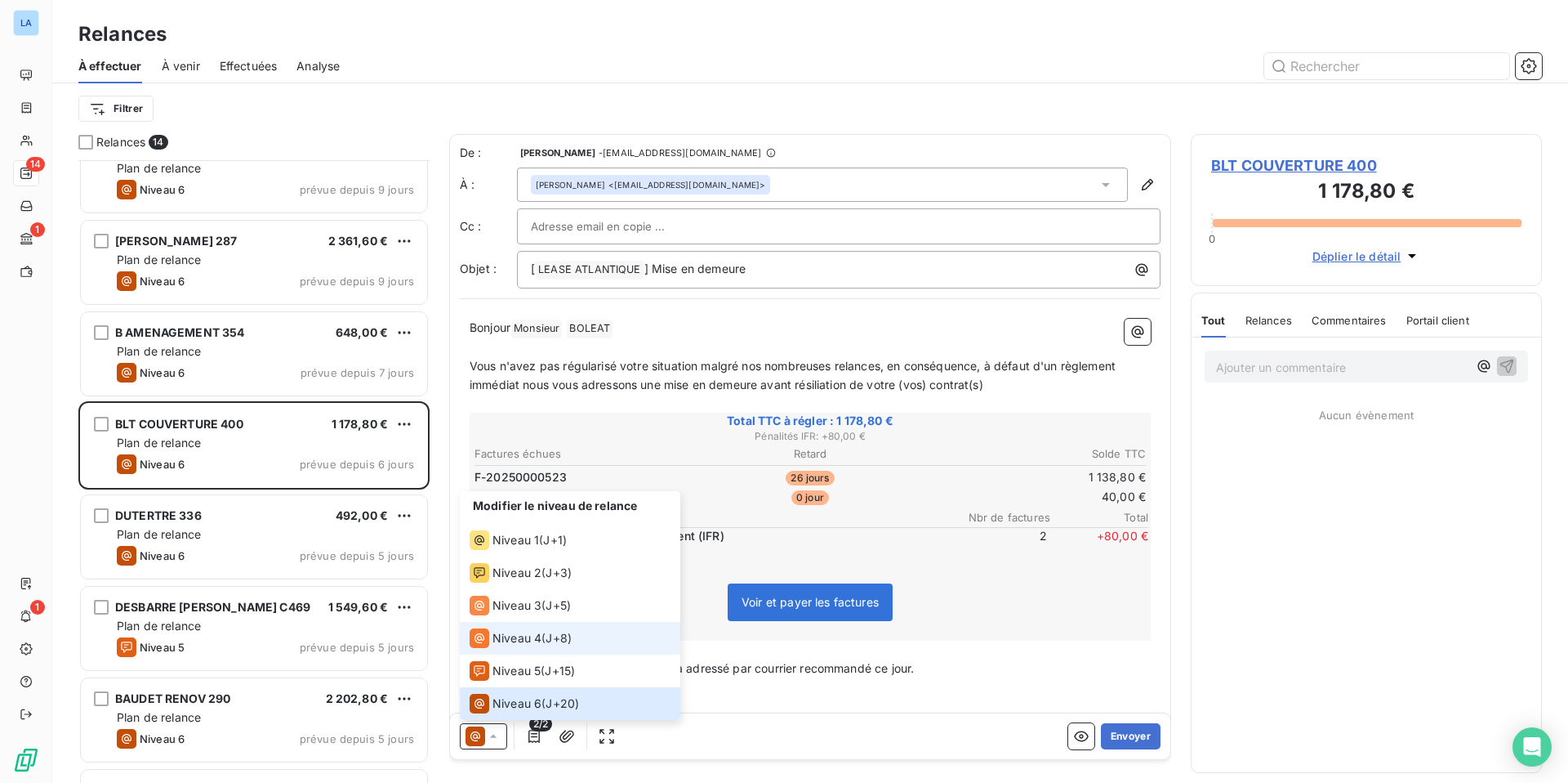
click at [510, 642] on span "Niveau 4" at bounding box center [517, 638] width 49 height 16
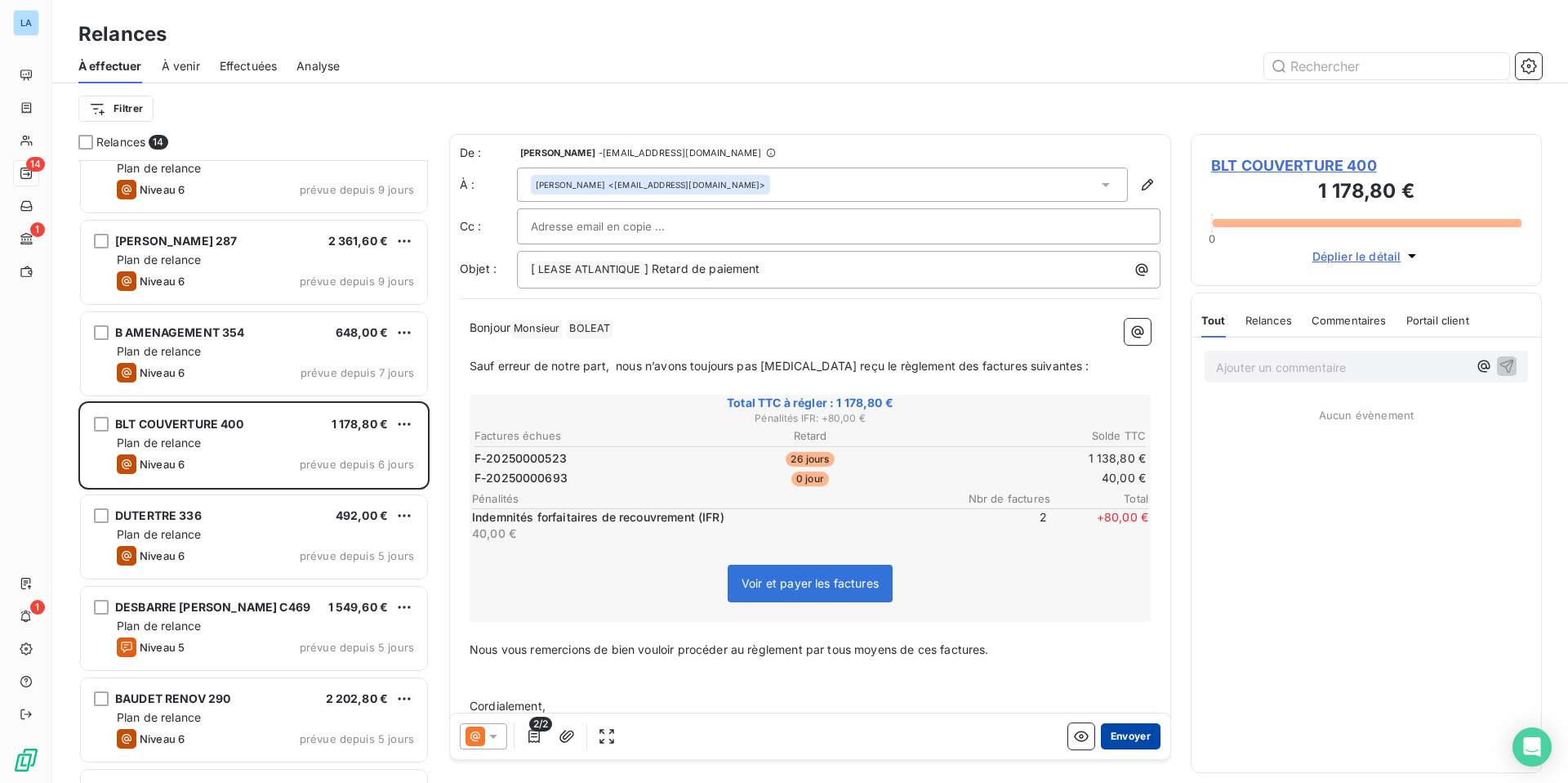
click at [1128, 738] on button "Envoyer" at bounding box center [1131, 736] width 60 height 26
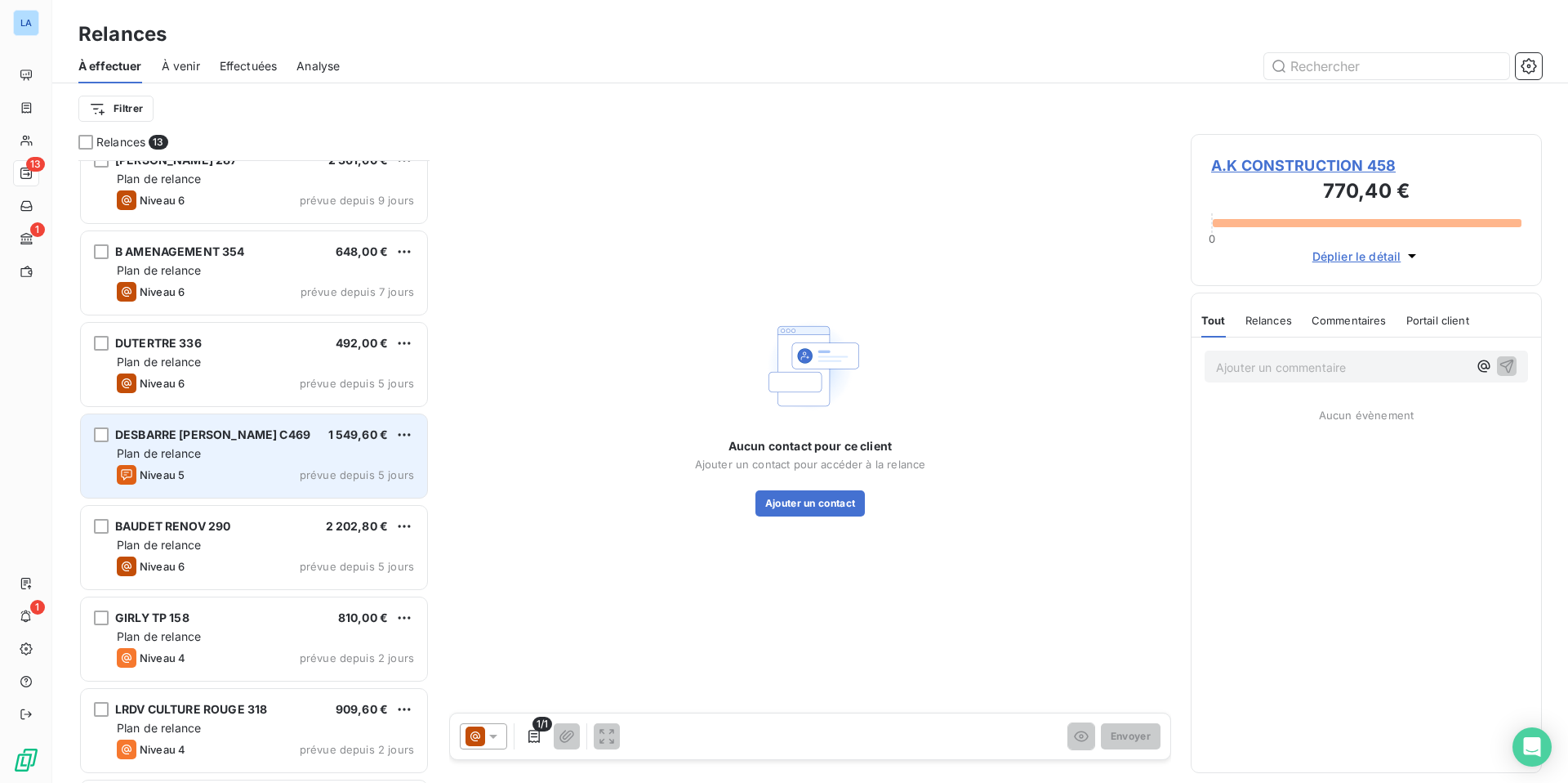
scroll to position [391, 0]
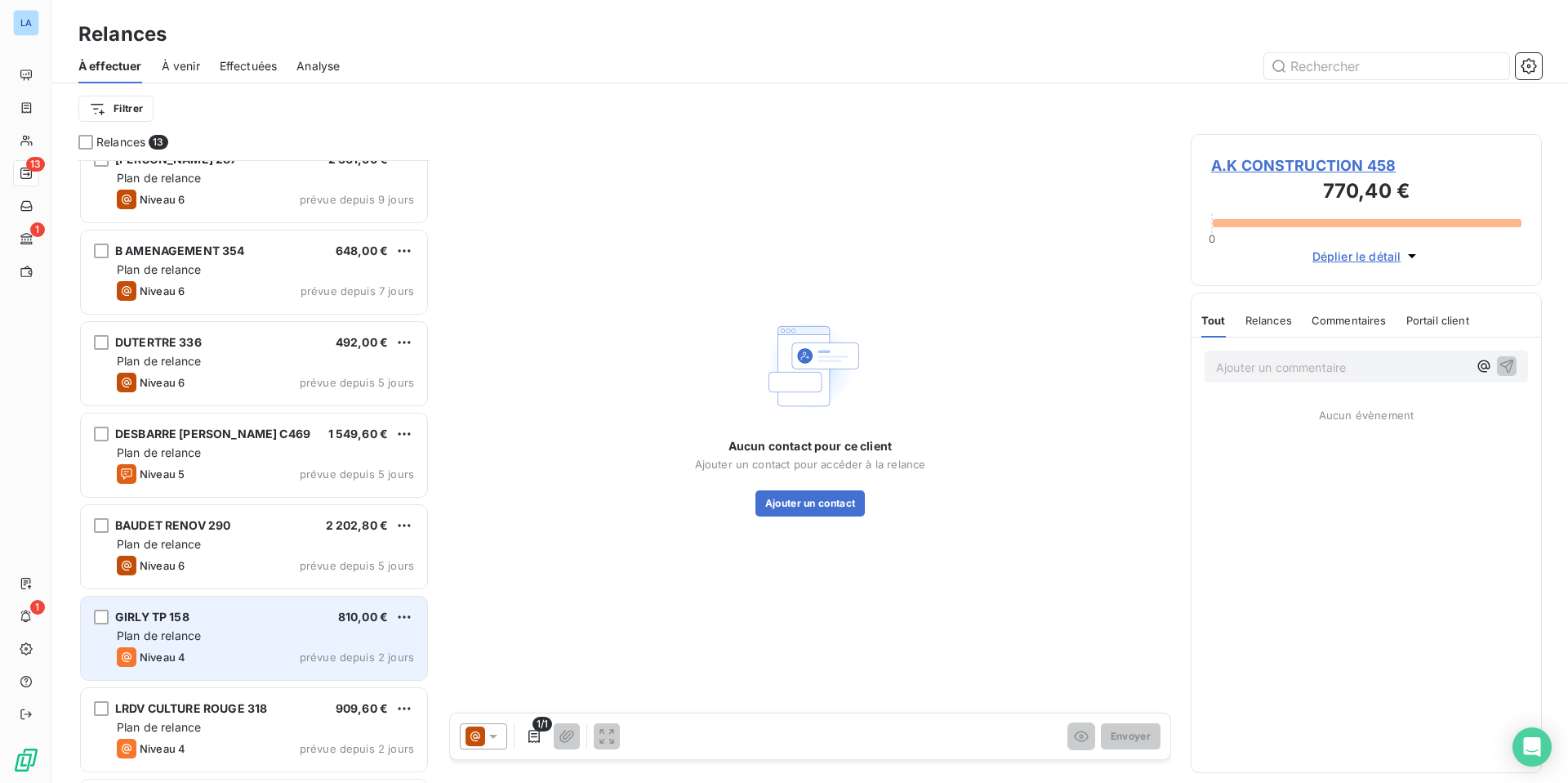
click at [229, 630] on div "Plan de relance" at bounding box center [266, 636] width 298 height 16
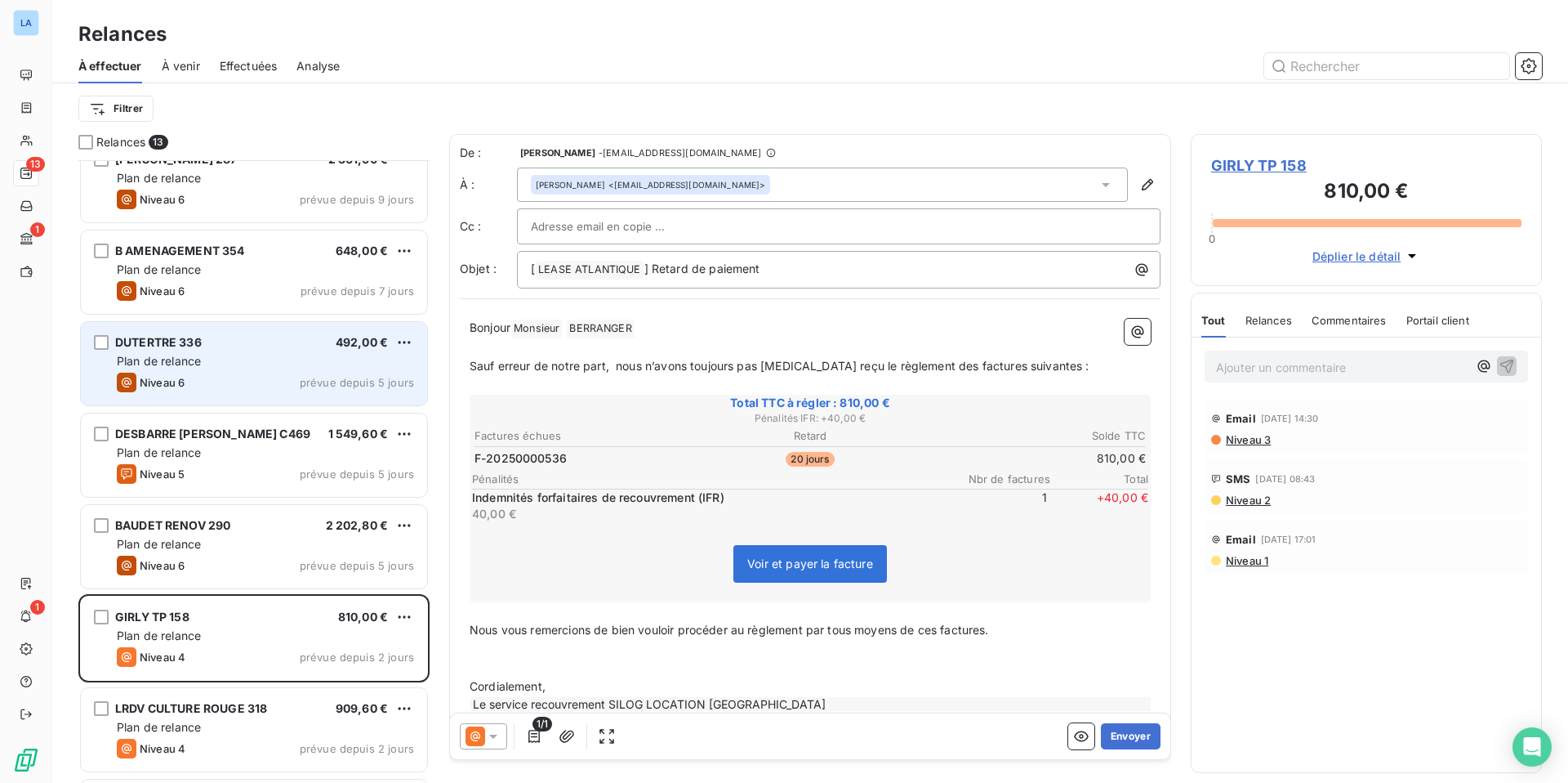
click at [162, 346] on span "DUTERTRE 336" at bounding box center [158, 342] width 86 height 14
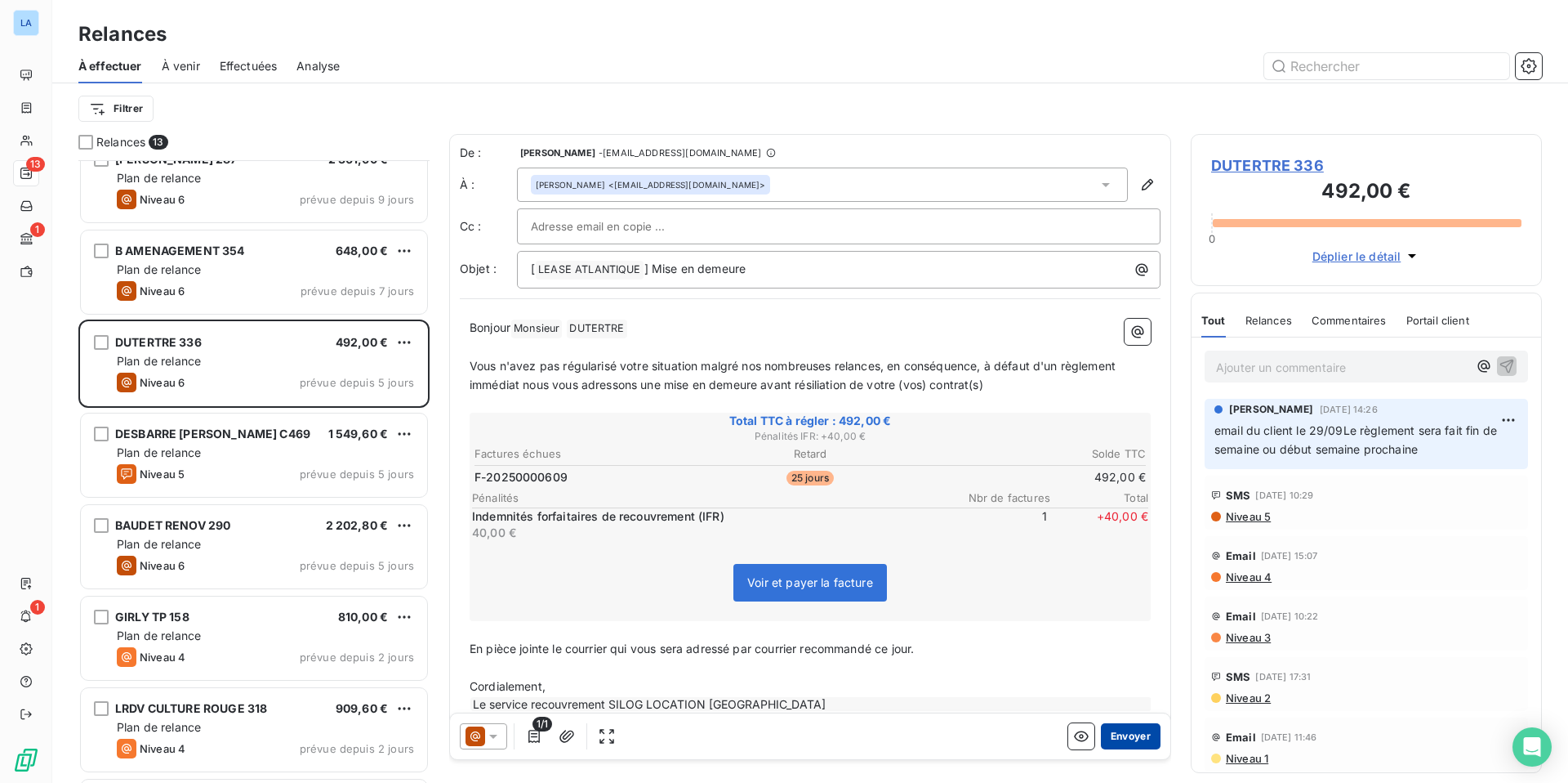
click at [1128, 735] on button "Envoyer" at bounding box center [1131, 736] width 60 height 26
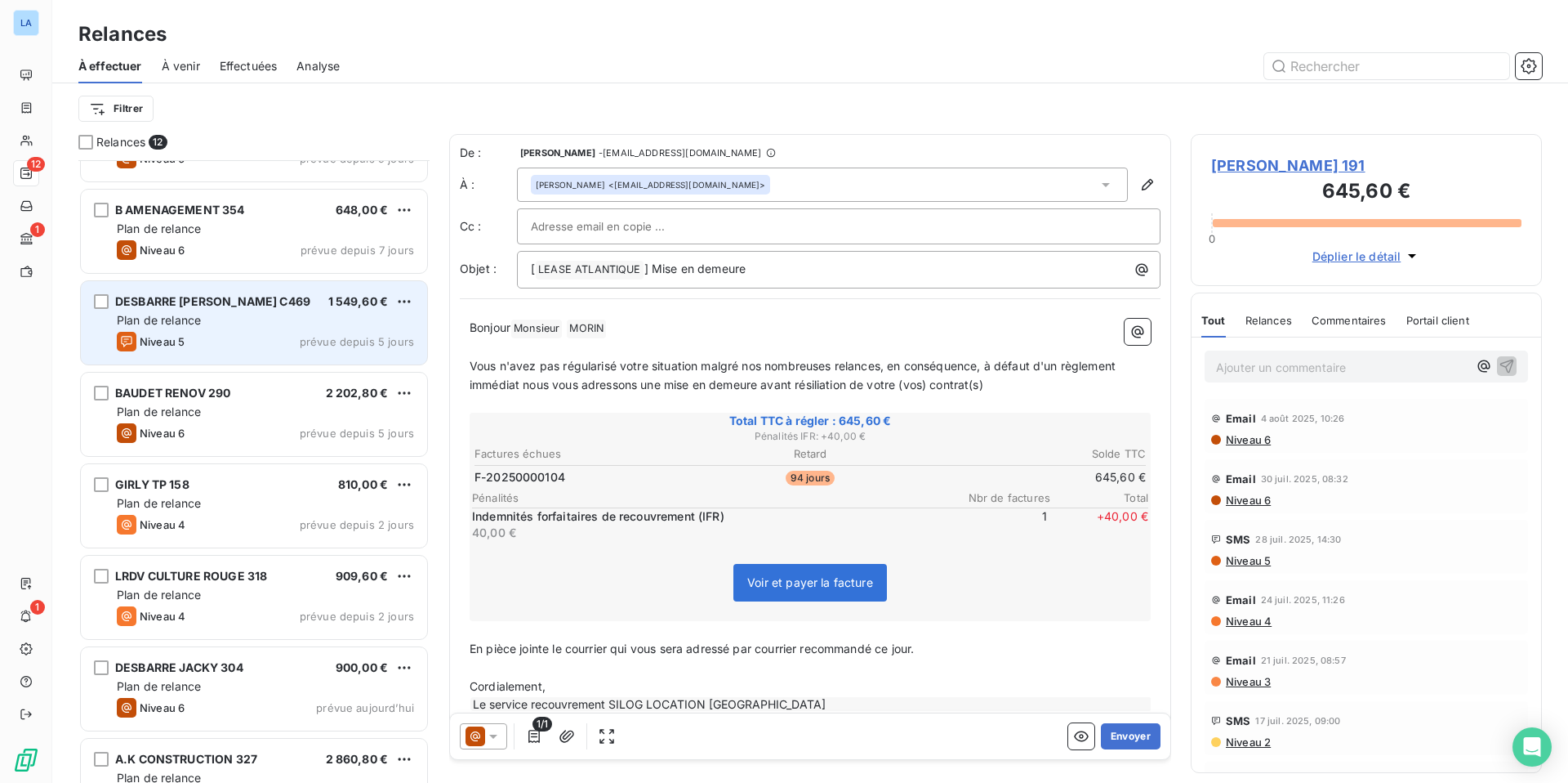
scroll to position [476, 0]
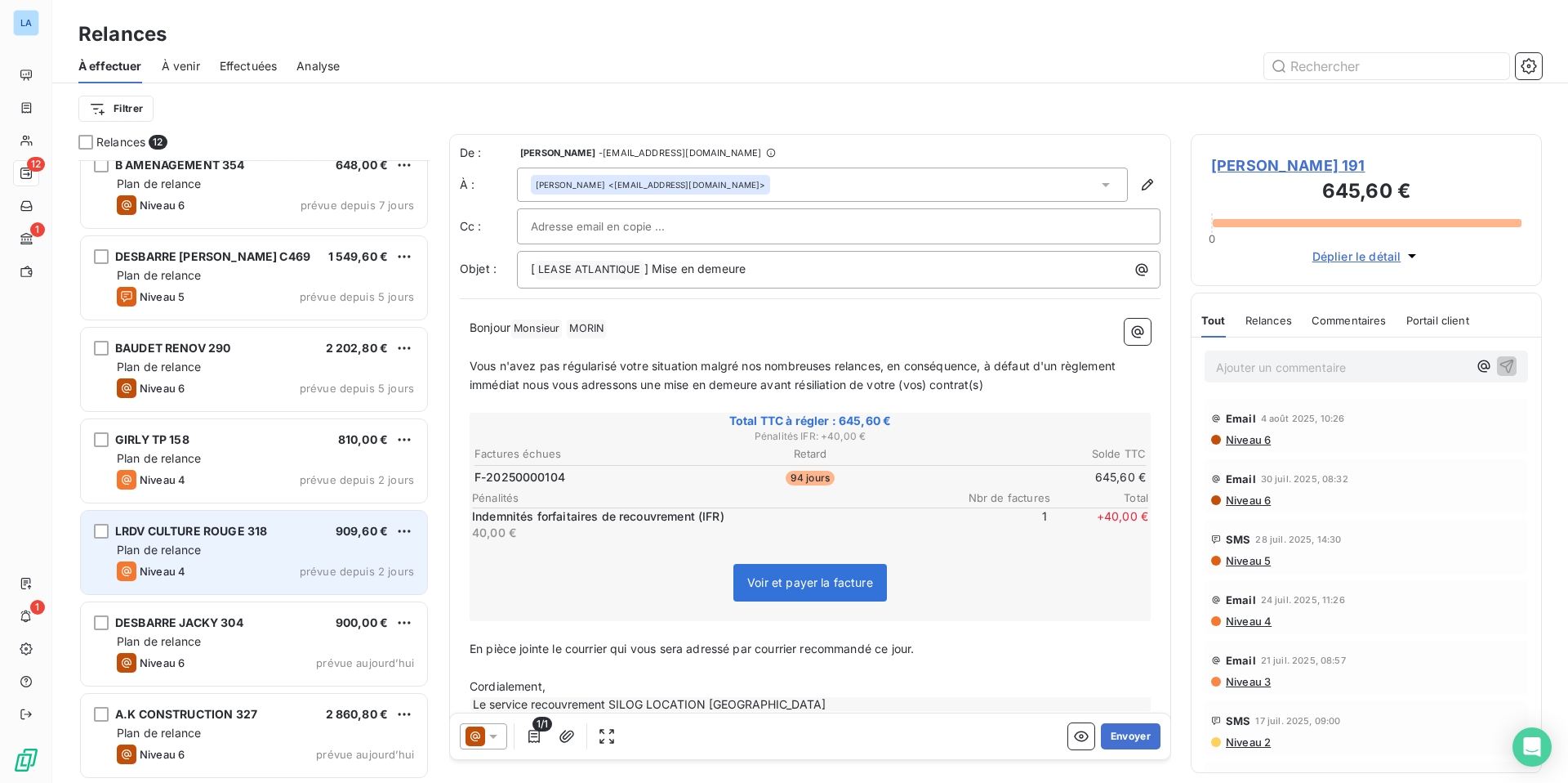
click at [234, 545] on div "Plan de relance" at bounding box center [266, 550] width 298 height 16
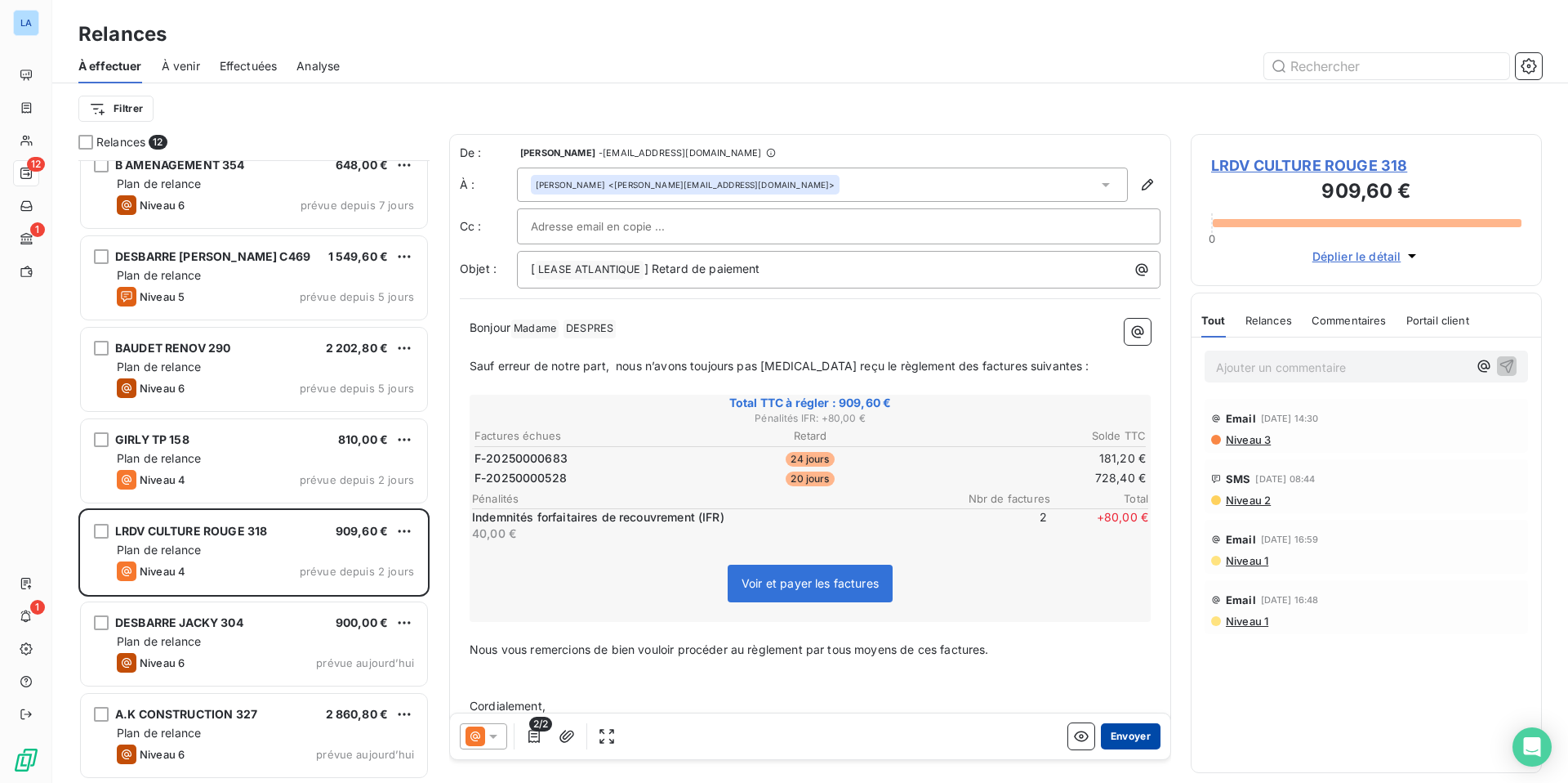
click at [1133, 733] on button "Envoyer" at bounding box center [1131, 736] width 60 height 26
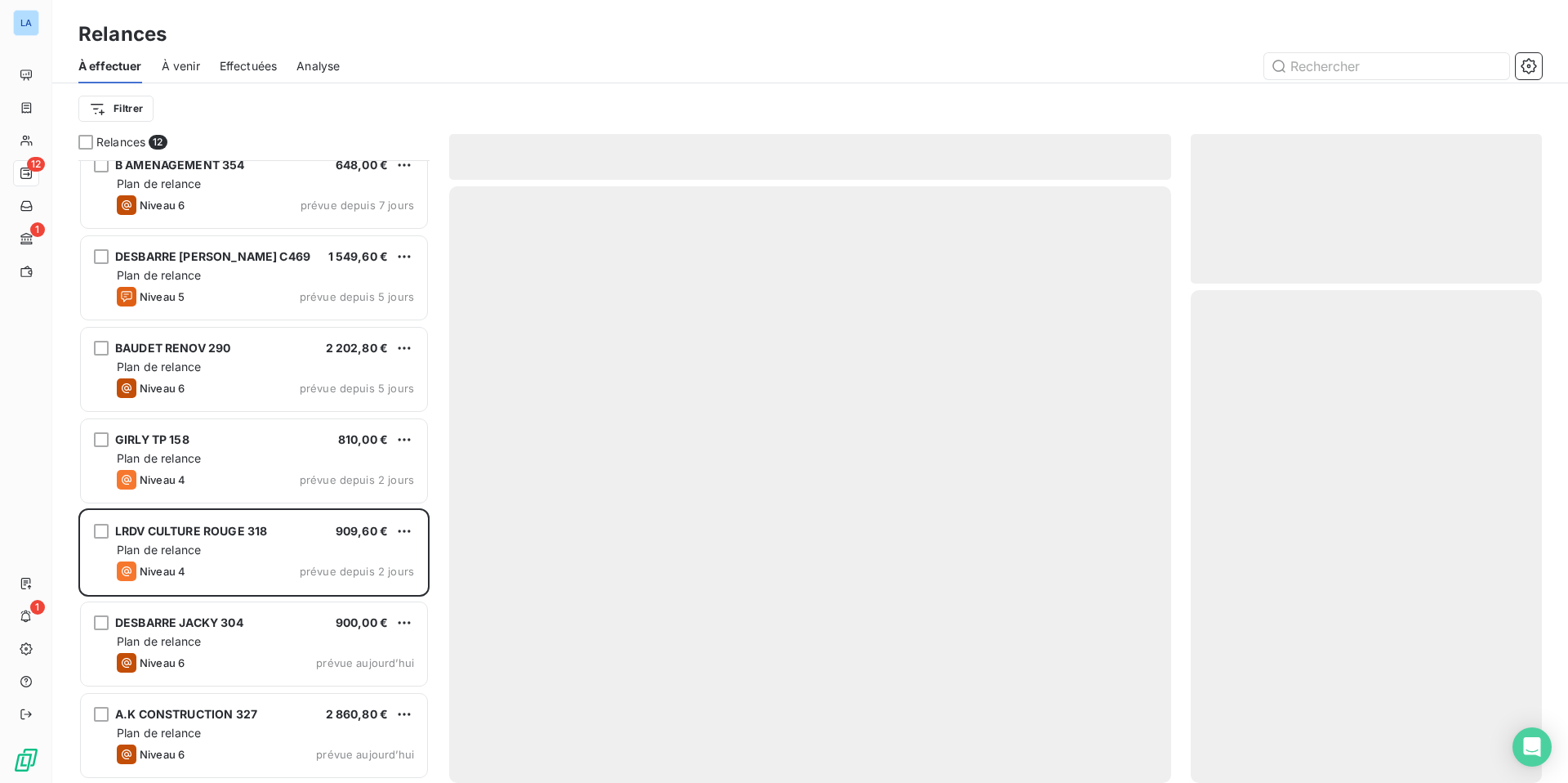
scroll to position [384, 0]
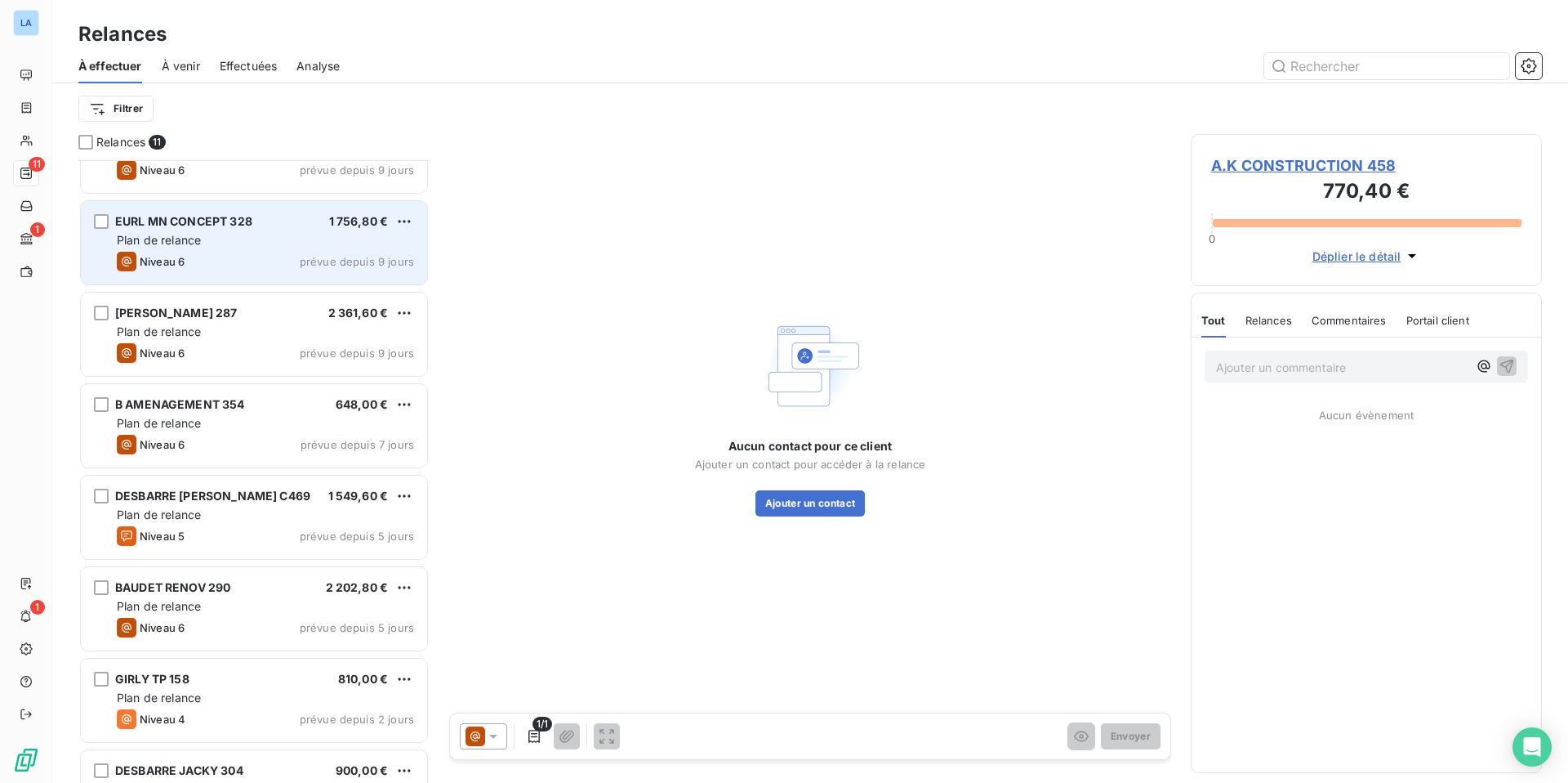
scroll to position [385, 0]
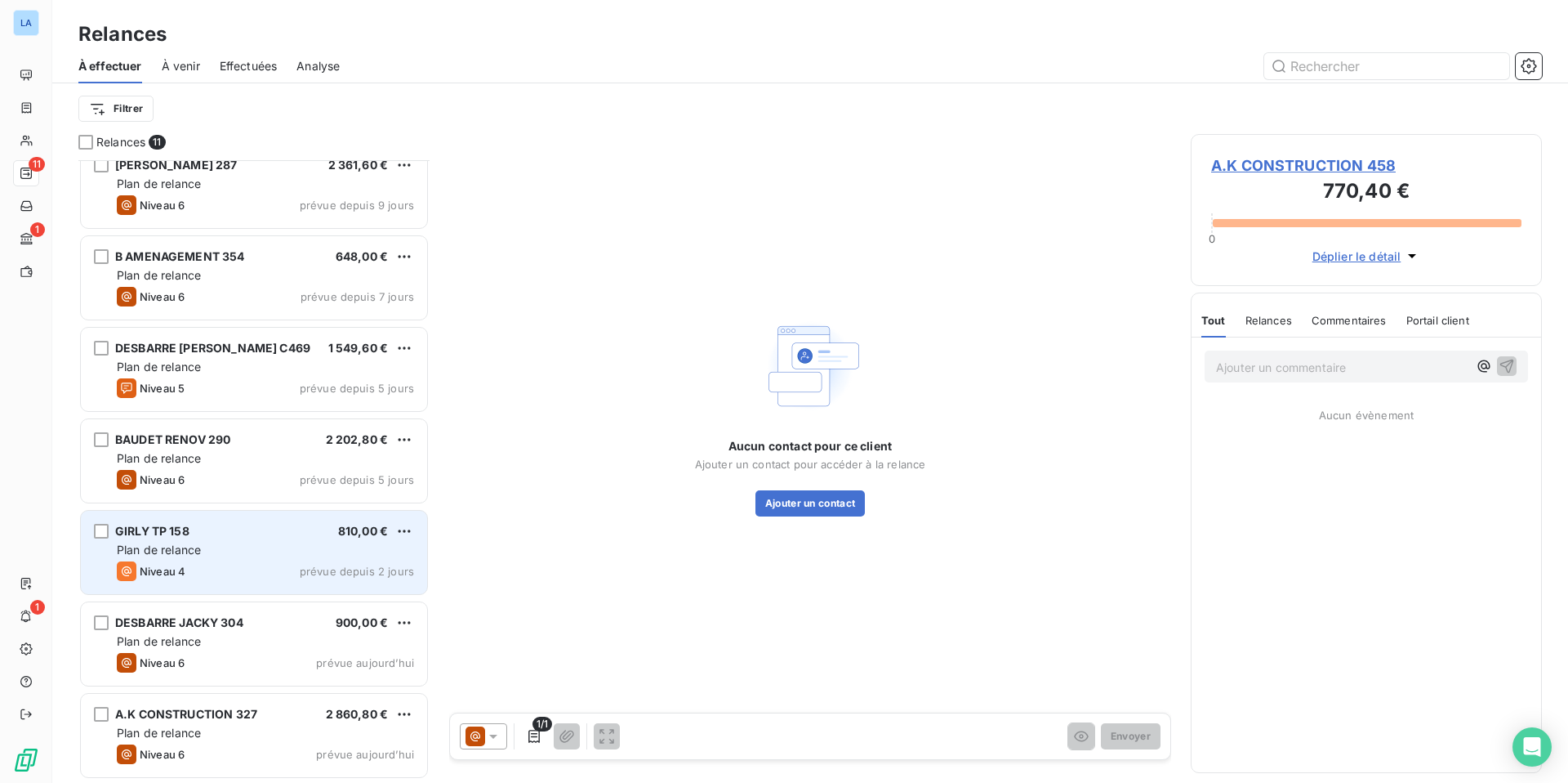
click at [210, 542] on div "Plan de relance" at bounding box center [266, 550] width 298 height 16
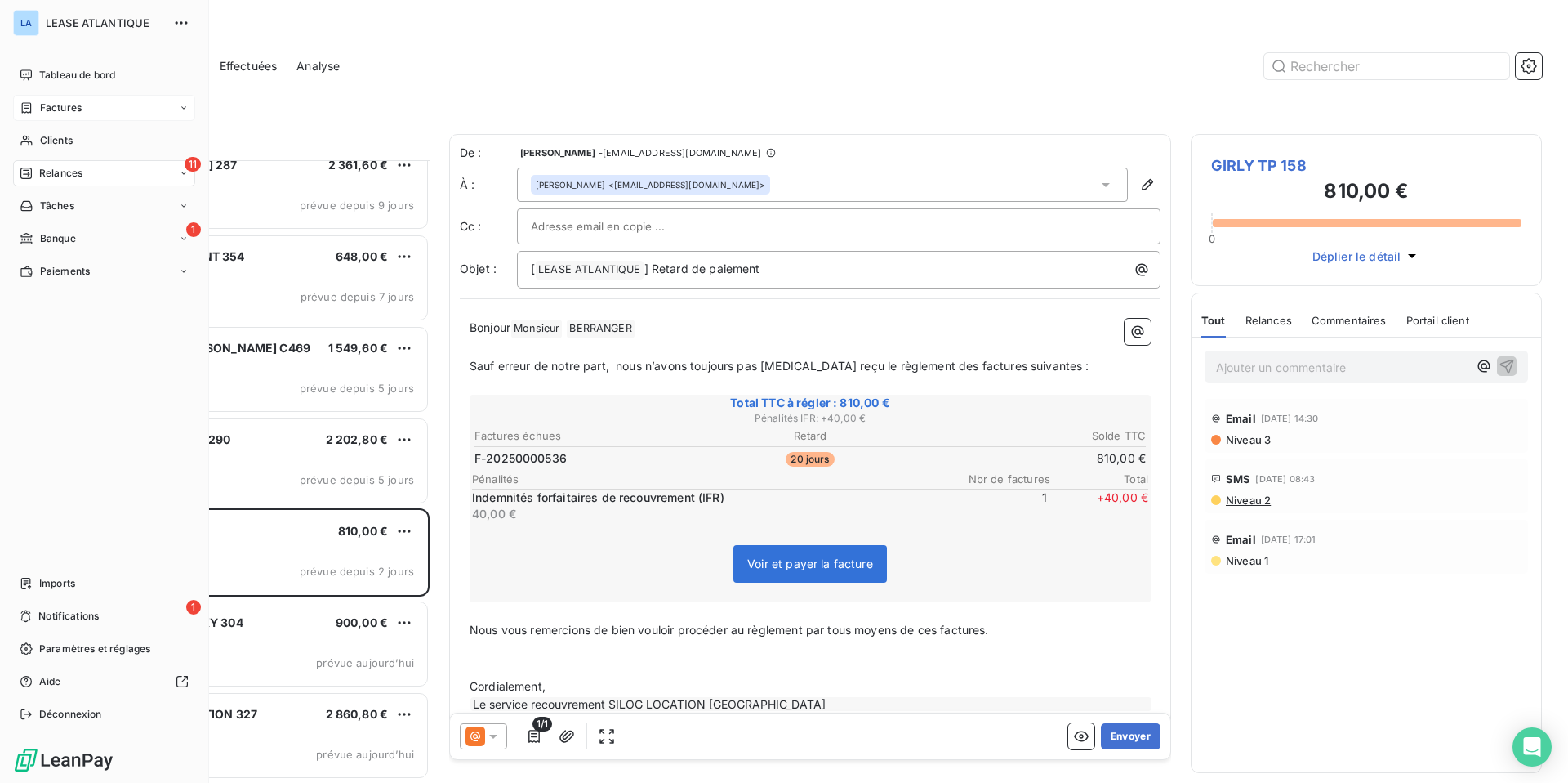
click at [53, 102] on span "Factures" at bounding box center [60, 107] width 42 height 15
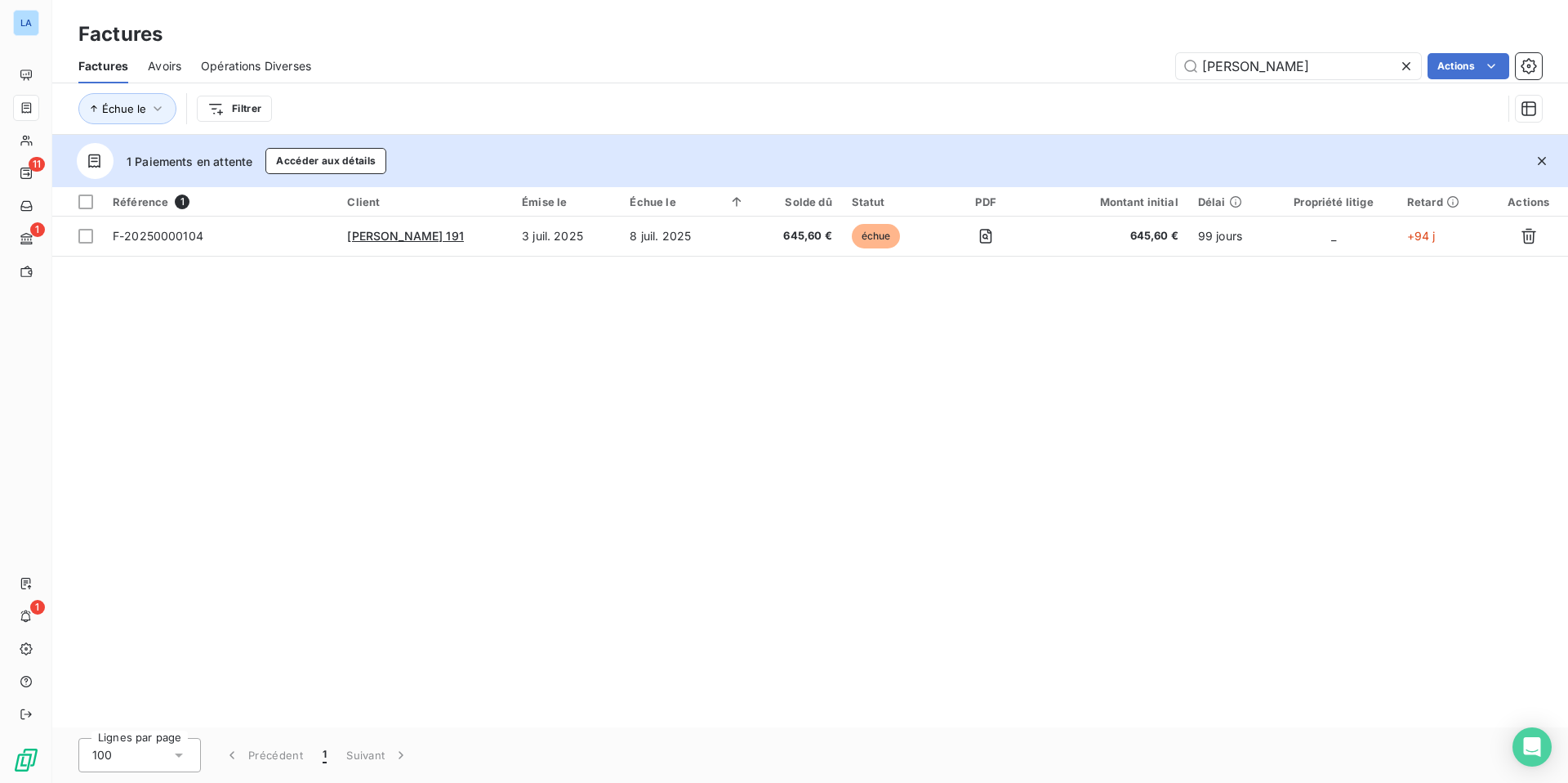
click at [1405, 63] on icon at bounding box center [1406, 65] width 16 height 16
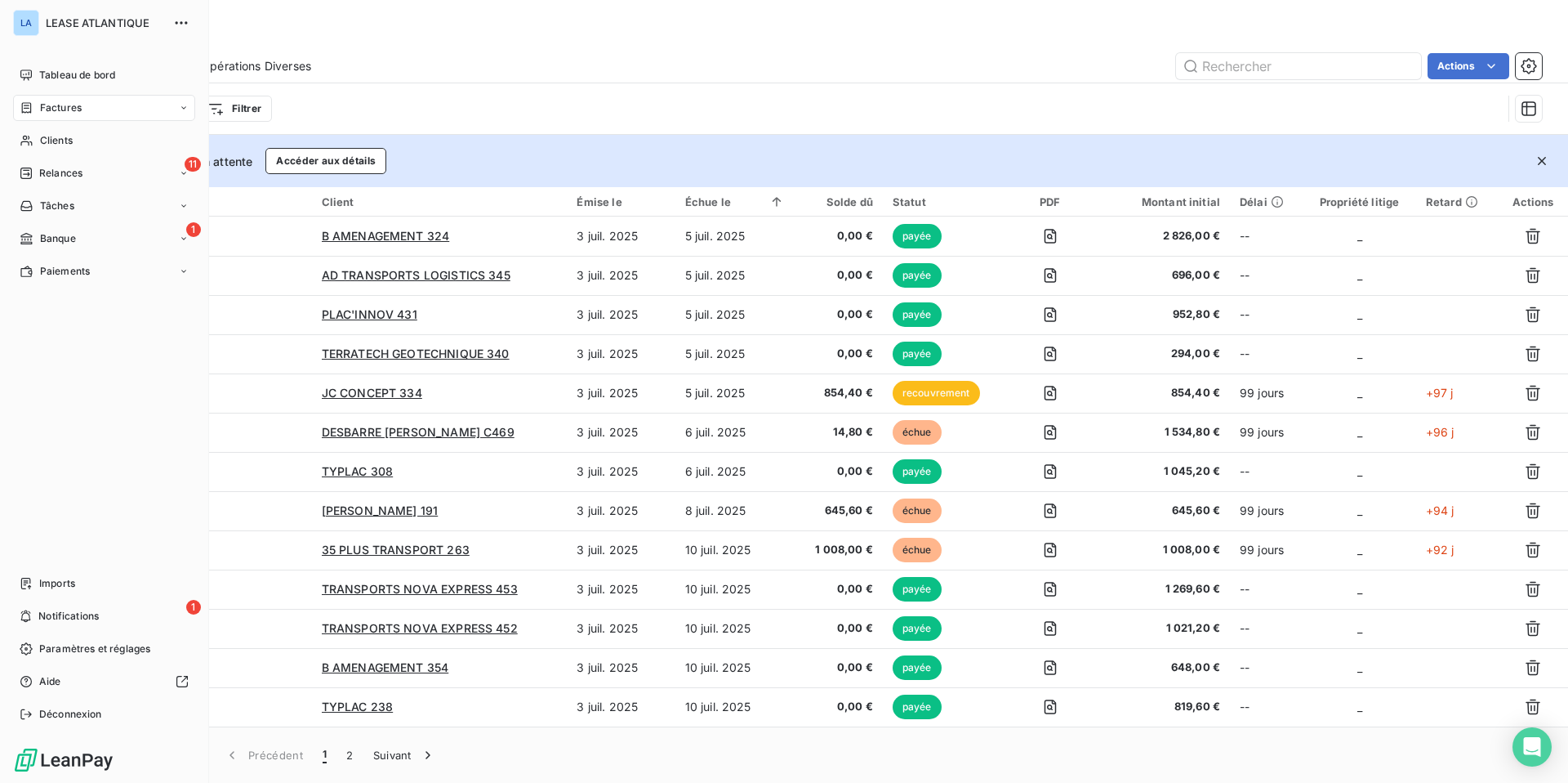
click at [58, 106] on span "Factures" at bounding box center [60, 107] width 42 height 15
click at [71, 271] on span "Relances" at bounding box center [61, 271] width 44 height 15
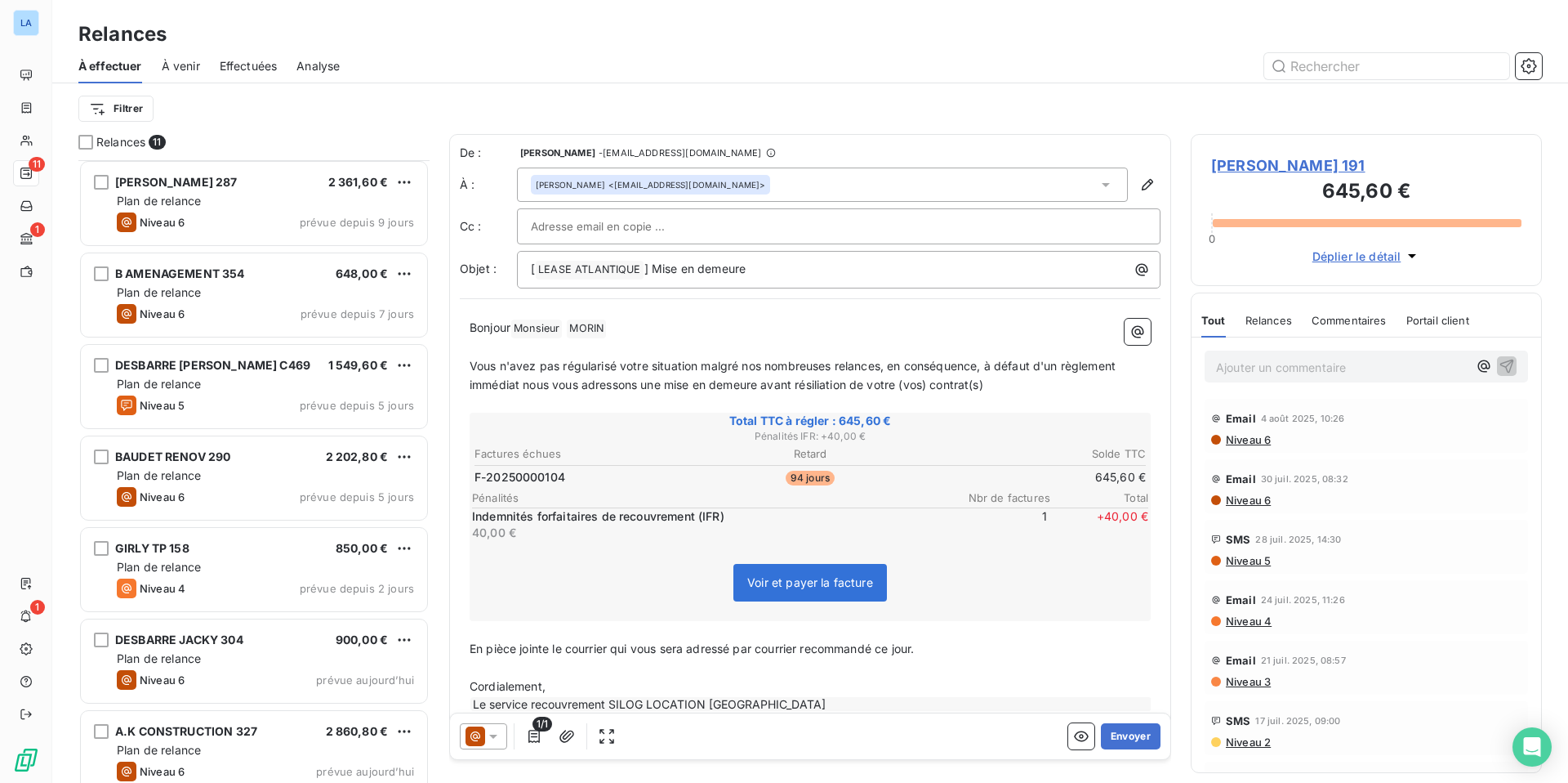
scroll to position [385, 0]
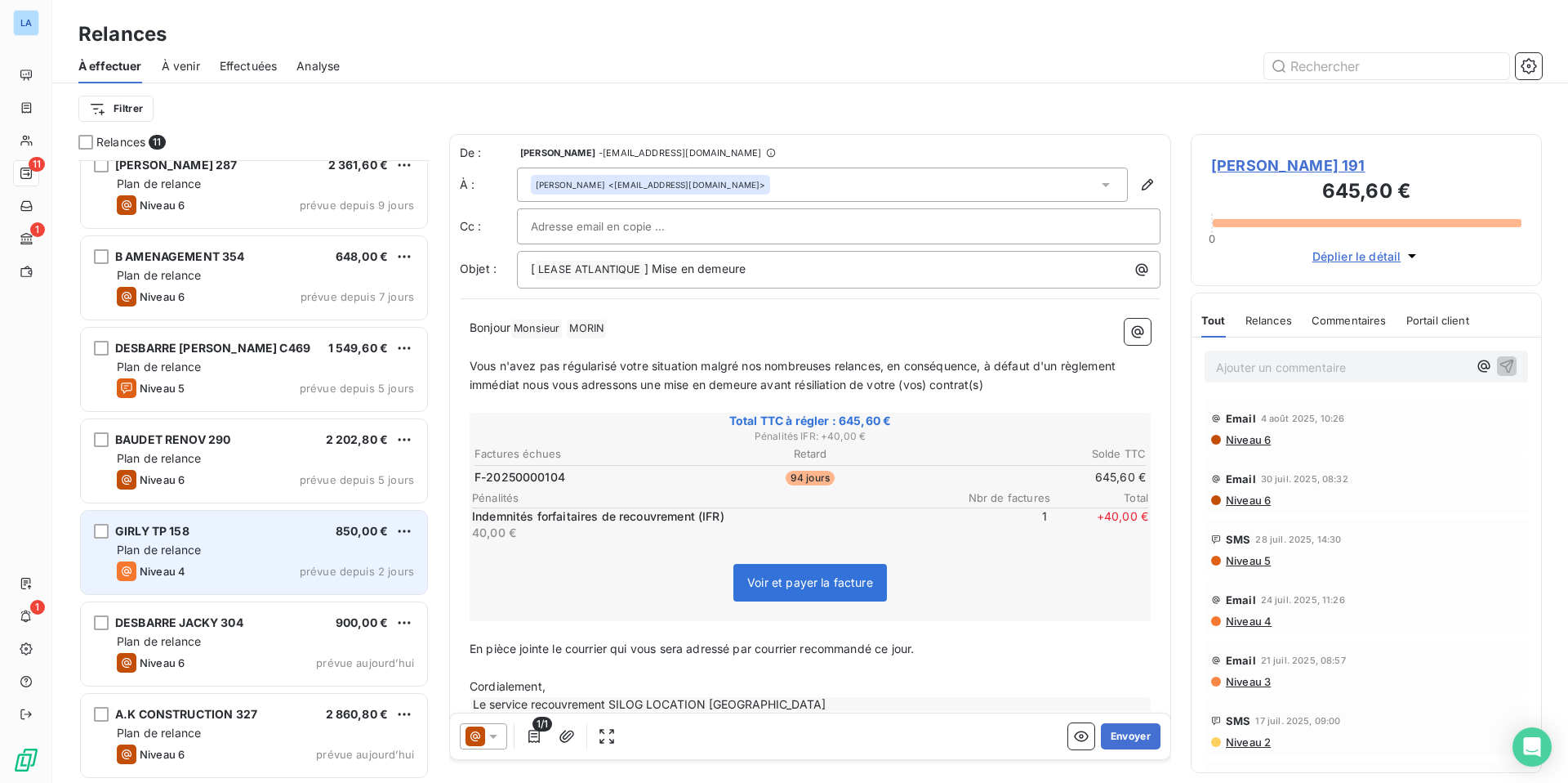
click at [275, 540] on div "GIRLY TP 158 850,00 € Plan de relance Niveau 4 prévue depuis 2 jours" at bounding box center [254, 553] width 346 height 83
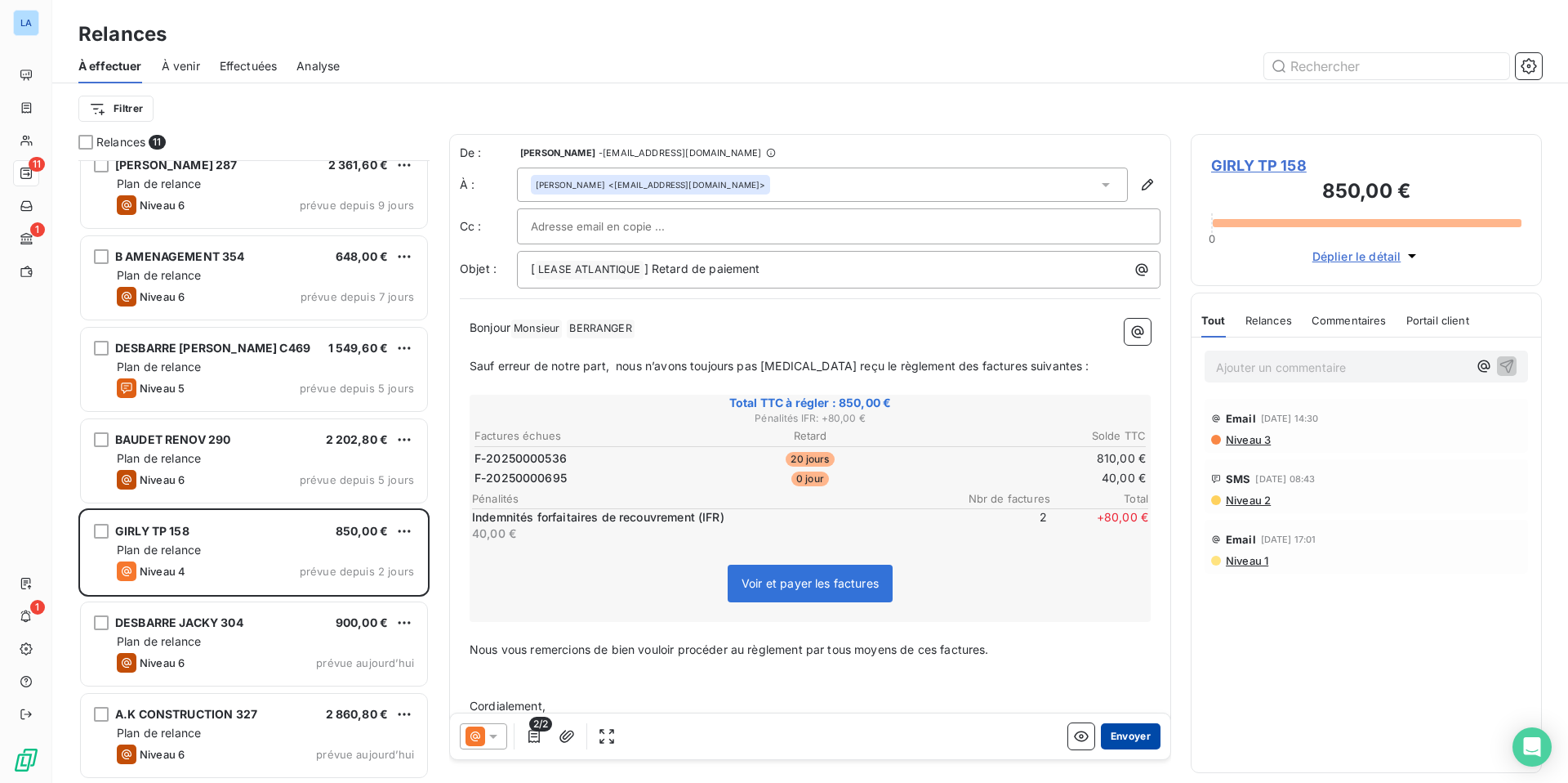
click at [1129, 739] on button "Envoyer" at bounding box center [1131, 736] width 60 height 26
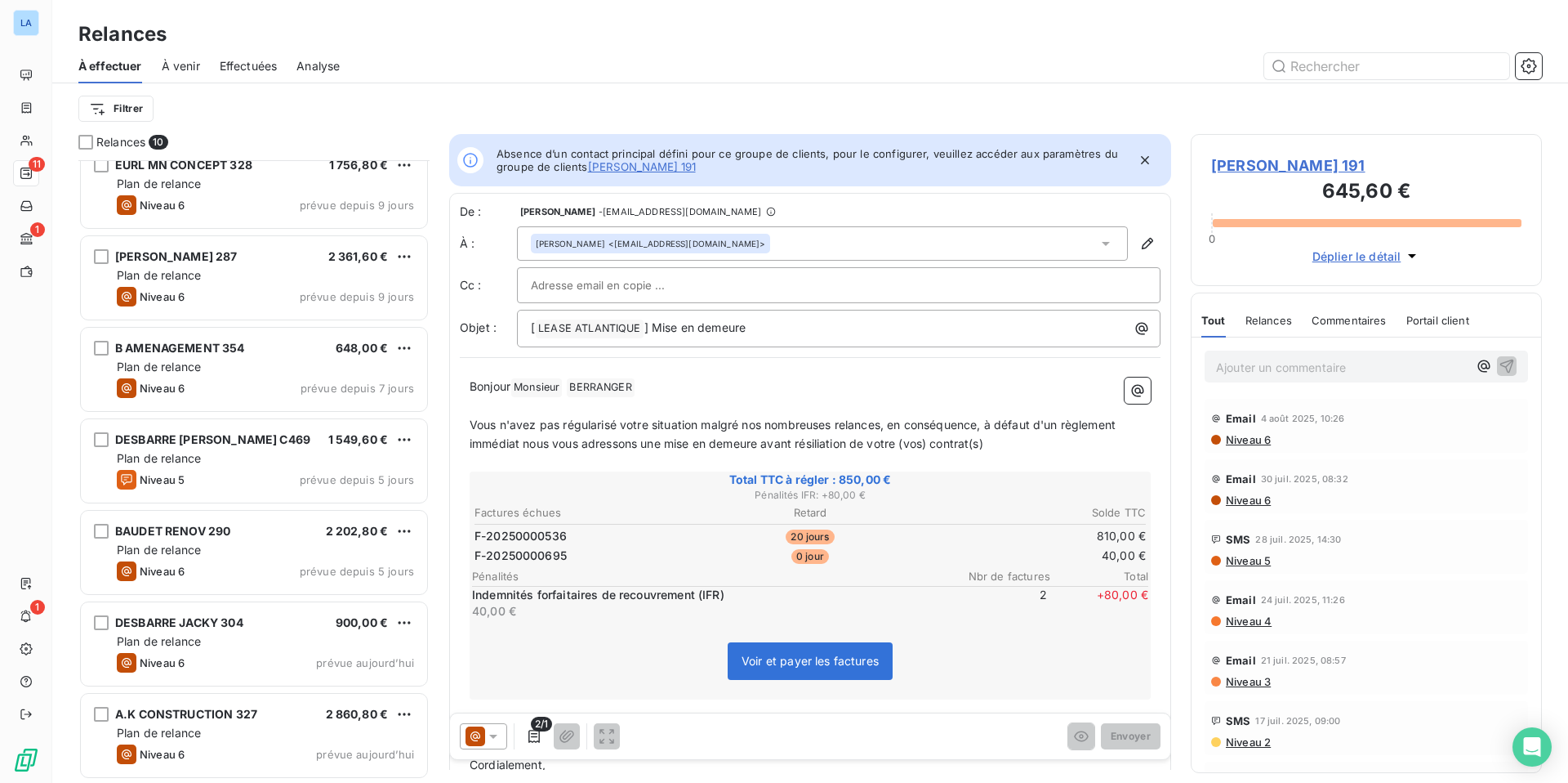
scroll to position [293, 0]
